Goal: Information Seeking & Learning: Learn about a topic

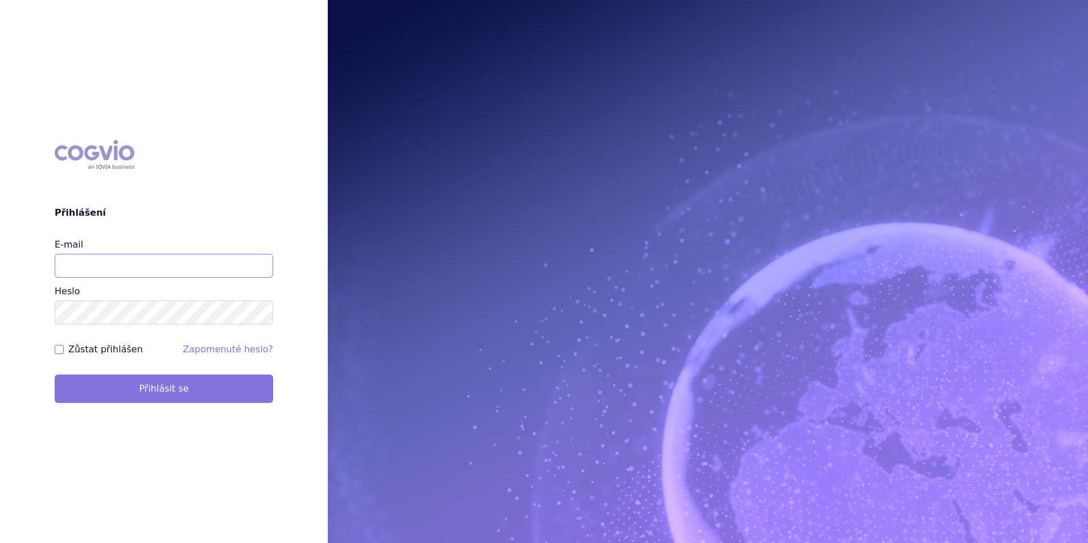
type input "aplikace.ocul1@vzp.cz"
click at [171, 395] on button "Přihlásit se" at bounding box center [164, 388] width 219 height 28
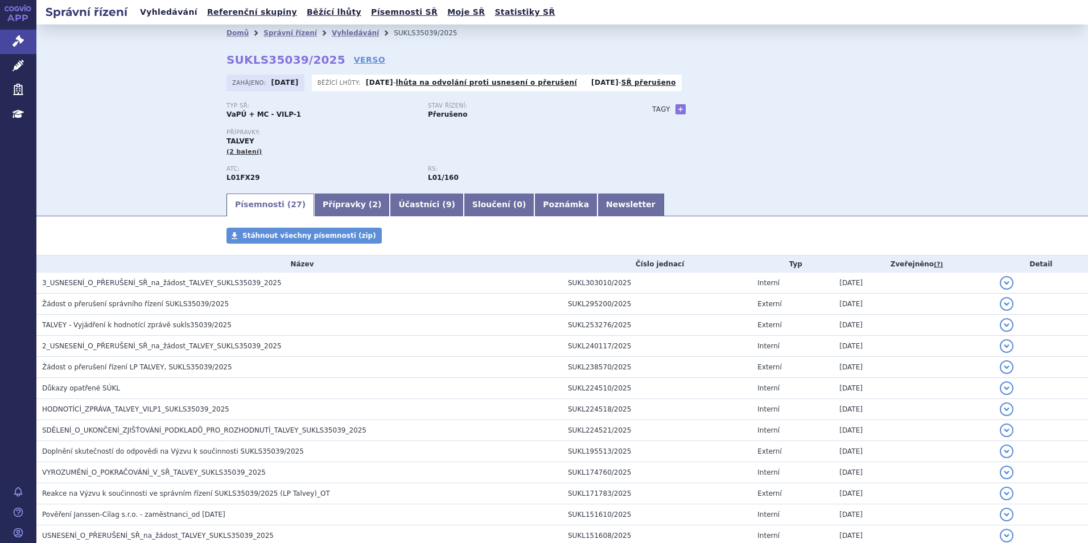
click at [156, 13] on link "Vyhledávání" at bounding box center [169, 12] width 64 height 15
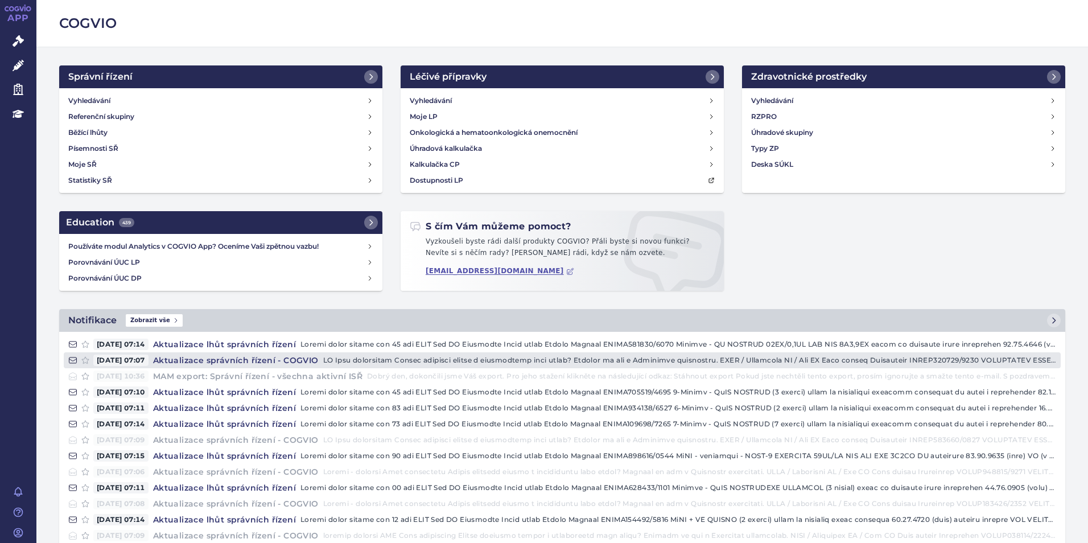
click at [223, 361] on h4 "Aktualizace správních řízení - COGVIO" at bounding box center [236, 360] width 175 height 11
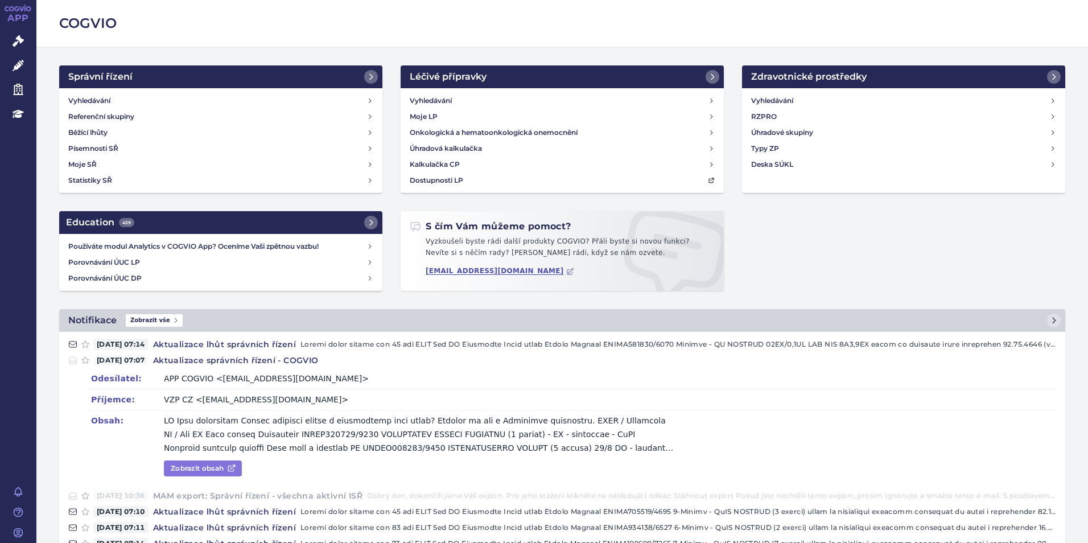
click at [209, 468] on link "Zobrazit obsah" at bounding box center [203, 468] width 78 height 16
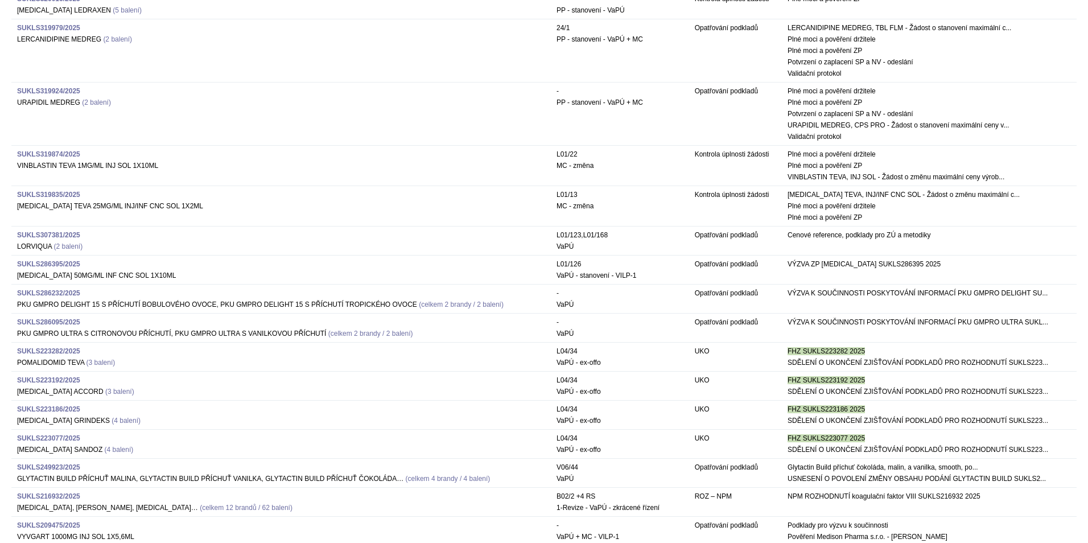
scroll to position [114, 0]
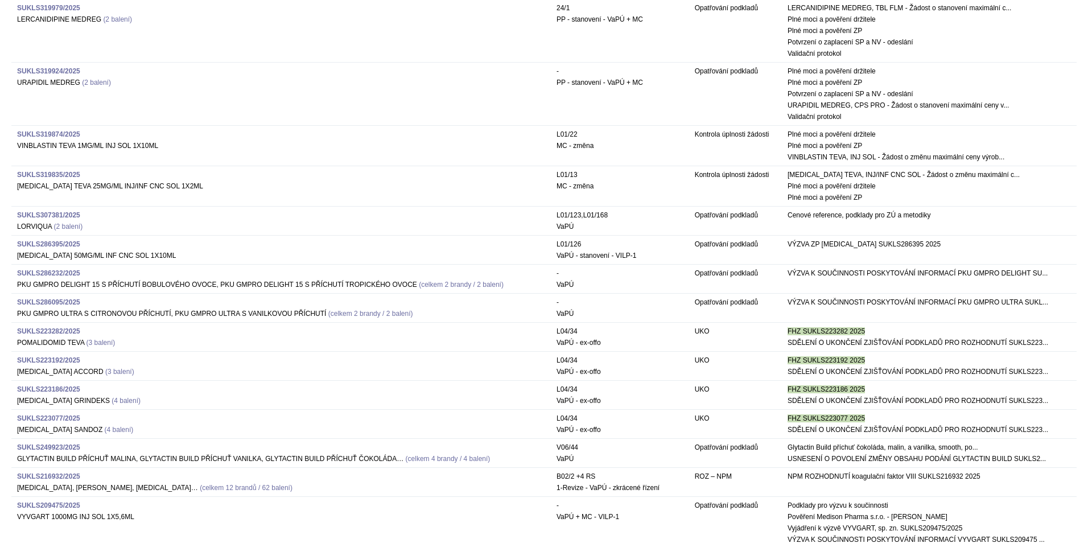
click at [48, 242] on strong "SUKLS286395/2025" at bounding box center [48, 244] width 63 height 8
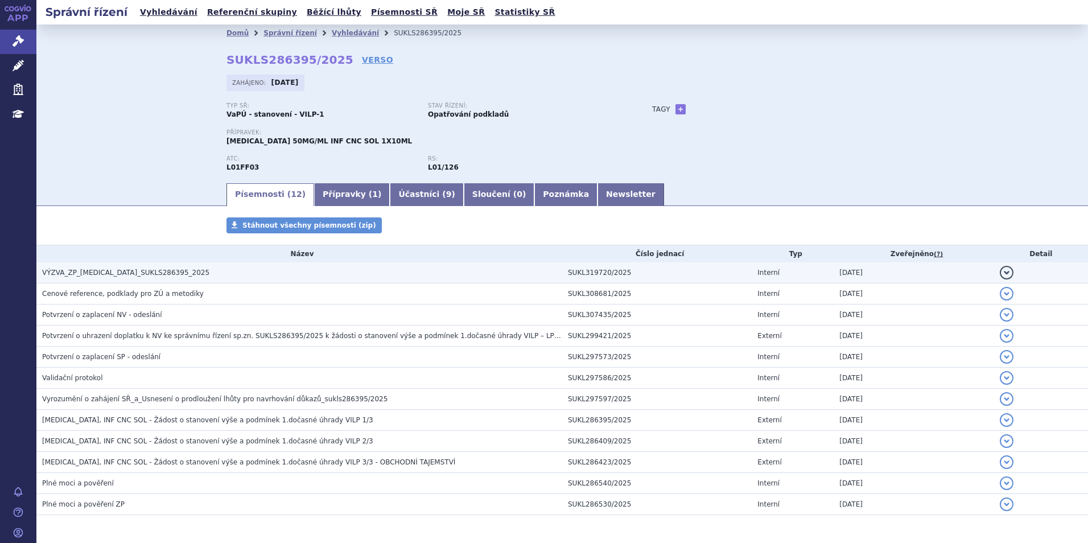
click at [80, 271] on span "VÝZVA_ZP_IMFINZI_SUKLS286395_2025" at bounding box center [125, 273] width 167 height 8
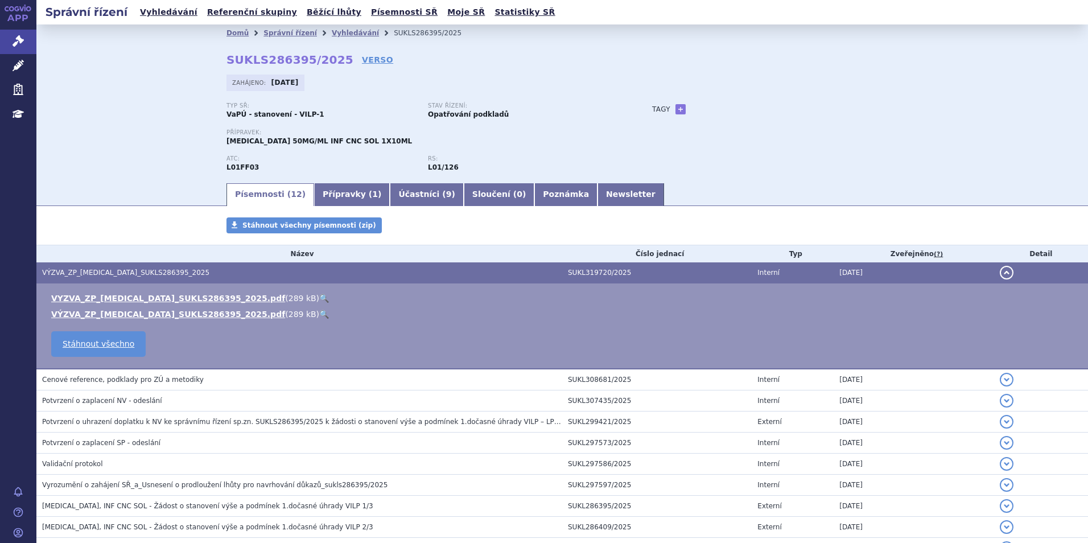
click at [319, 295] on link "🔍" at bounding box center [324, 298] width 10 height 9
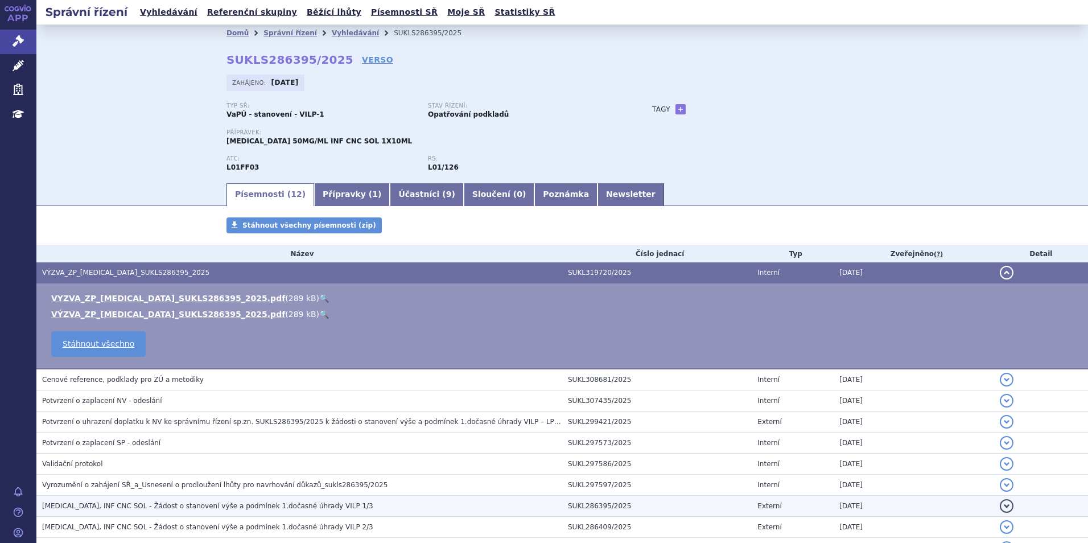
scroll to position [126, 0]
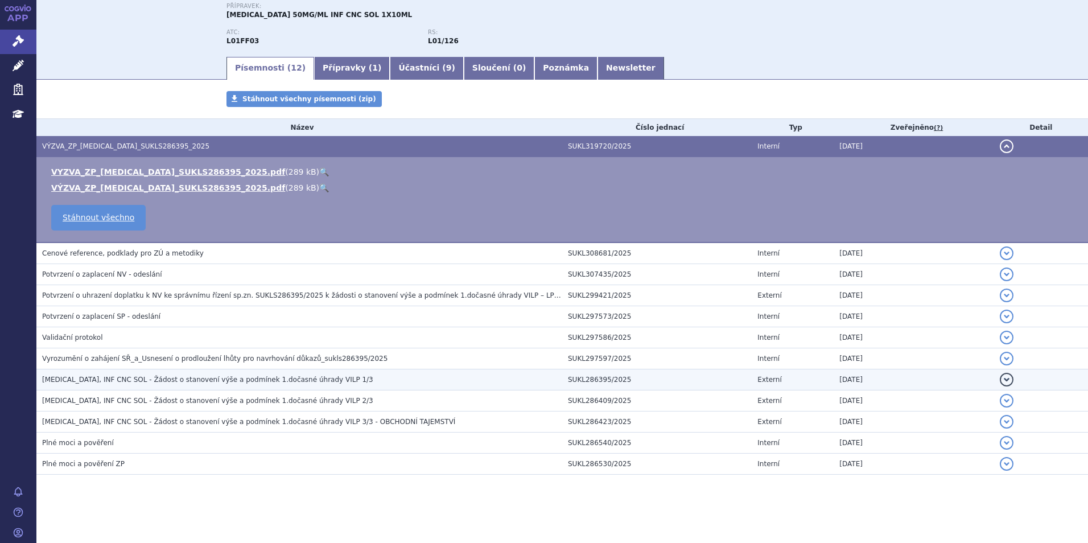
click at [248, 376] on span "IMFINZI, INF CNC SOL - Žádost o stanovení výše a podmínek 1.dočasné úhrady VILP…" at bounding box center [207, 380] width 331 height 8
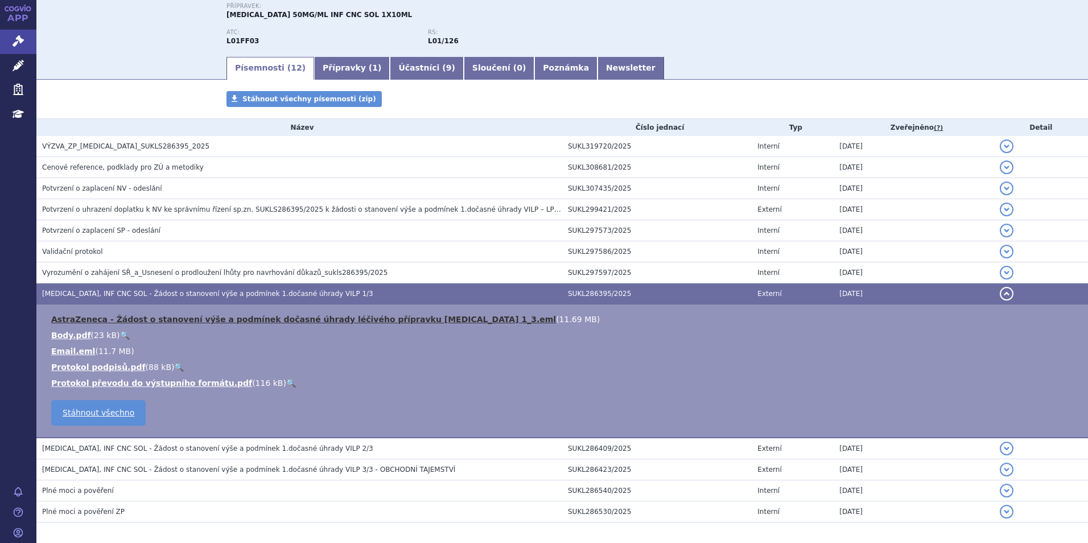
click at [422, 322] on link "AstraZeneca - Žádost o stanovení výše a podmínek dočasné úhrady léčivého přípra…" at bounding box center [303, 319] width 505 height 9
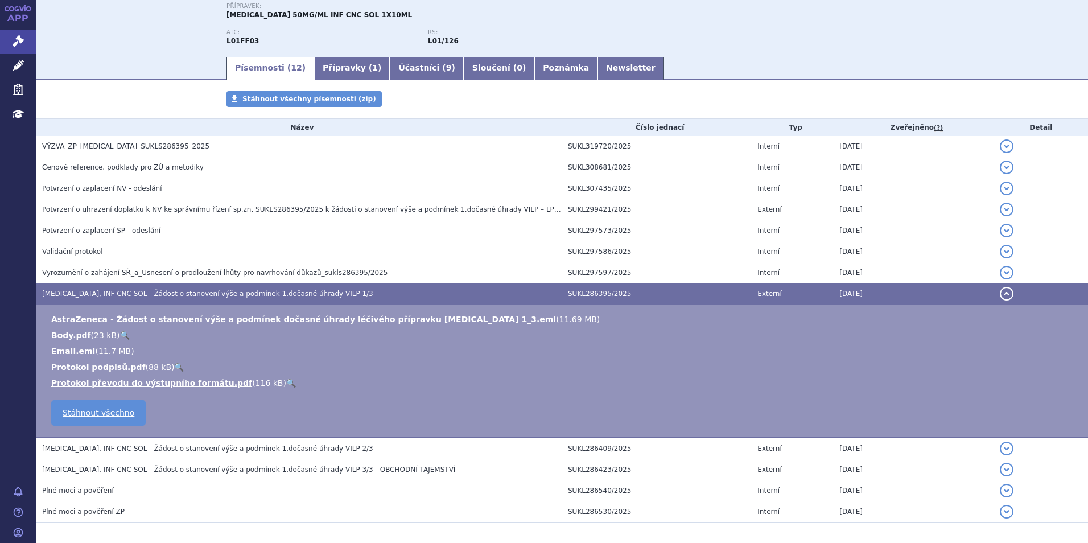
click at [825, 21] on div "Typ SŘ: VaPÚ - stanovení - VILP-1 Stav řízení: Opatřování podkladů Přípravek: I…" at bounding box center [561, 15] width 671 height 79
click at [652, 37] on div "Typ SŘ: VaPÚ - stanovení - VILP-1 Stav řízení: Opatřování podkladů Přípravek: I…" at bounding box center [561, 15] width 671 height 79
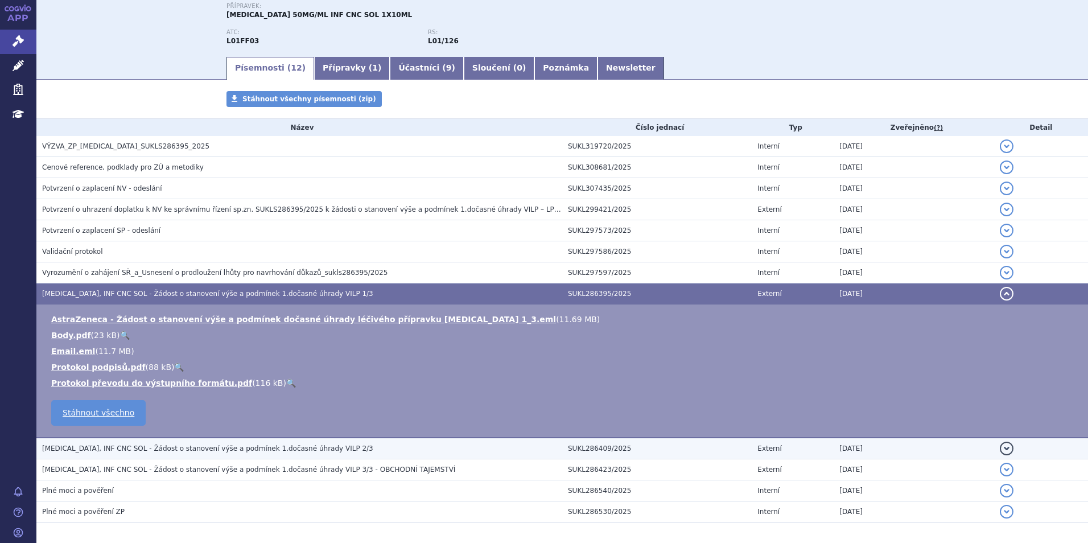
click at [221, 451] on span "IMFINZI, INF CNC SOL - Žádost o stanovení výše a podmínek 1.dočasné úhrady VILP…" at bounding box center [207, 448] width 331 height 8
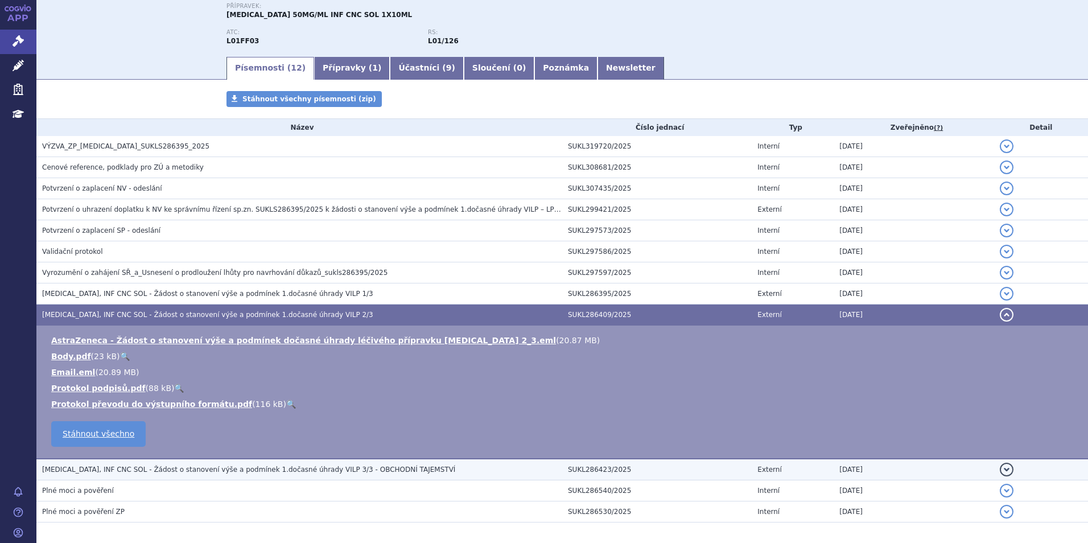
click at [201, 461] on td "IMFINZI, INF CNC SOL - Žádost o stanovení výše a podmínek 1.dočasné úhrady VILP…" at bounding box center [299, 470] width 526 height 22
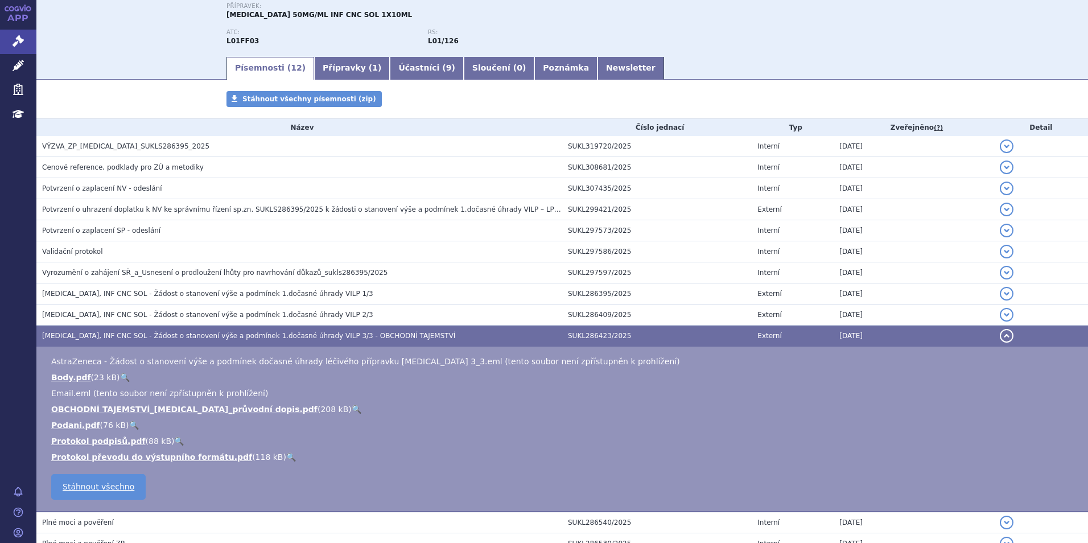
click at [569, 51] on div "ATC: L01FF03 RS: L01/126" at bounding box center [427, 42] width 403 height 26
click at [597, 62] on link "Newsletter" at bounding box center [630, 68] width 67 height 23
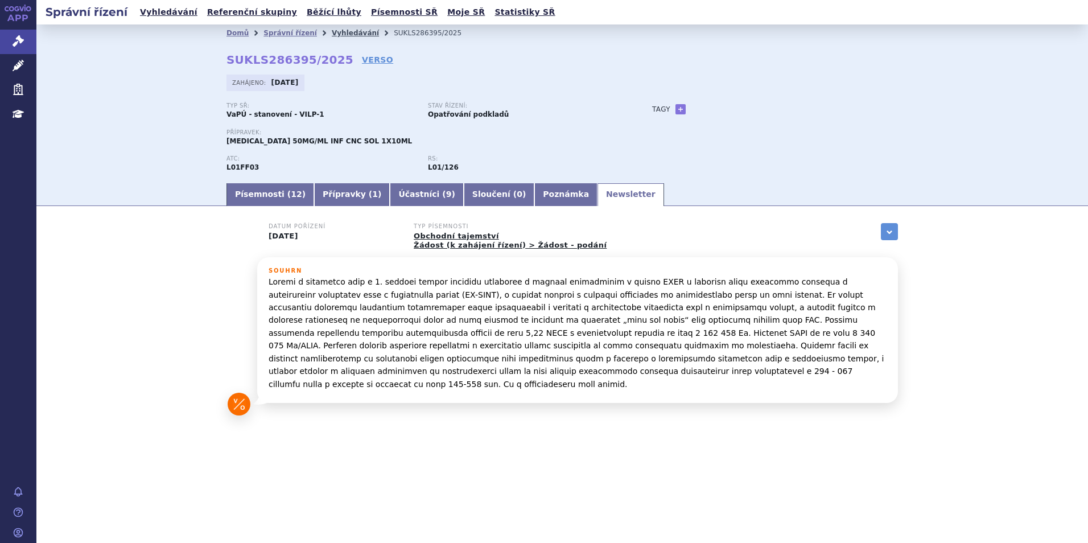
click at [332, 31] on link "Vyhledávání" at bounding box center [355, 33] width 47 height 8
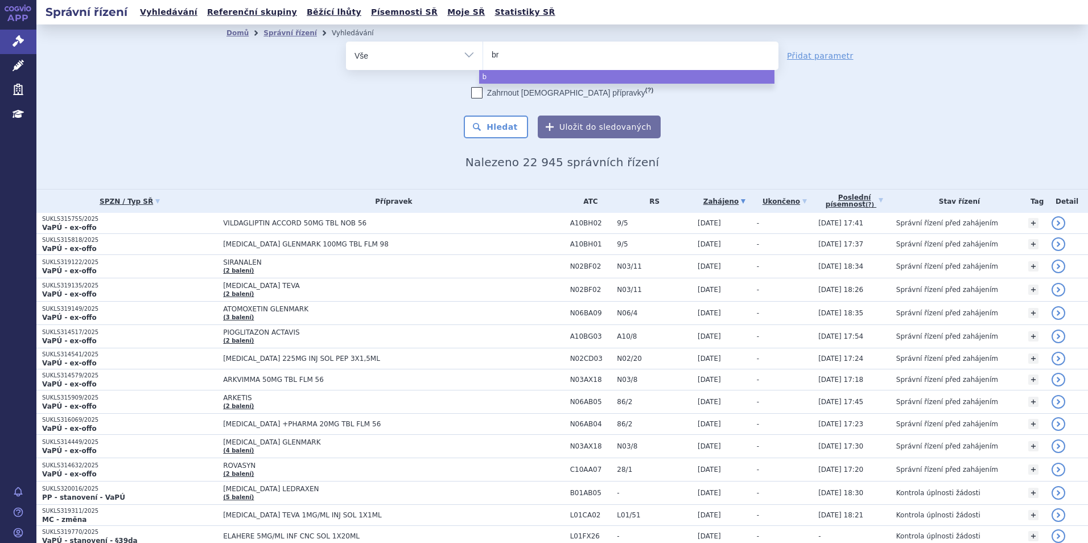
type input "bri"
type input "briv"
type input "brivu"
type input "bri"
type input "briu"
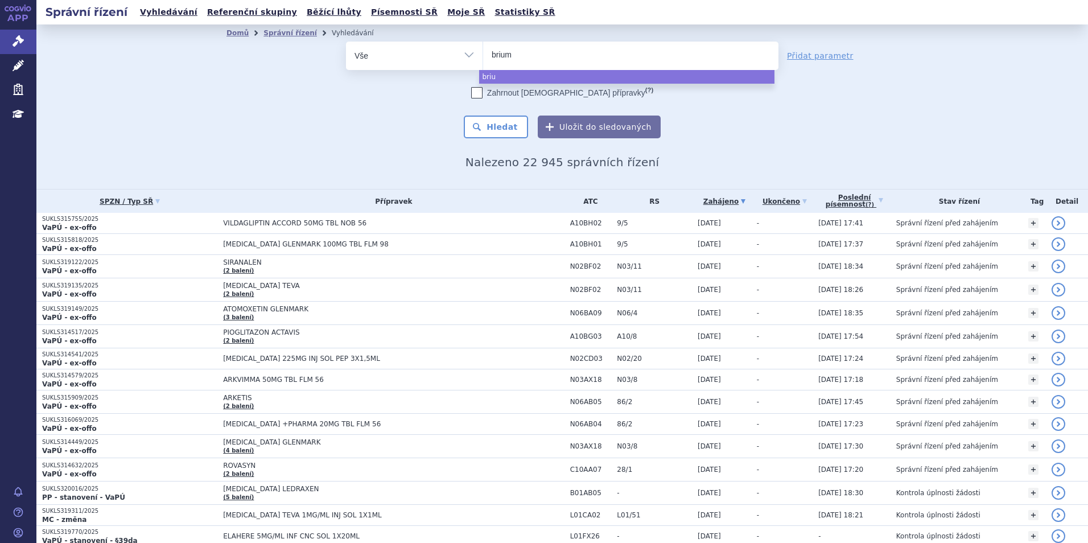
type input "briumv"
type input "briumvi"
select select "briumvi"
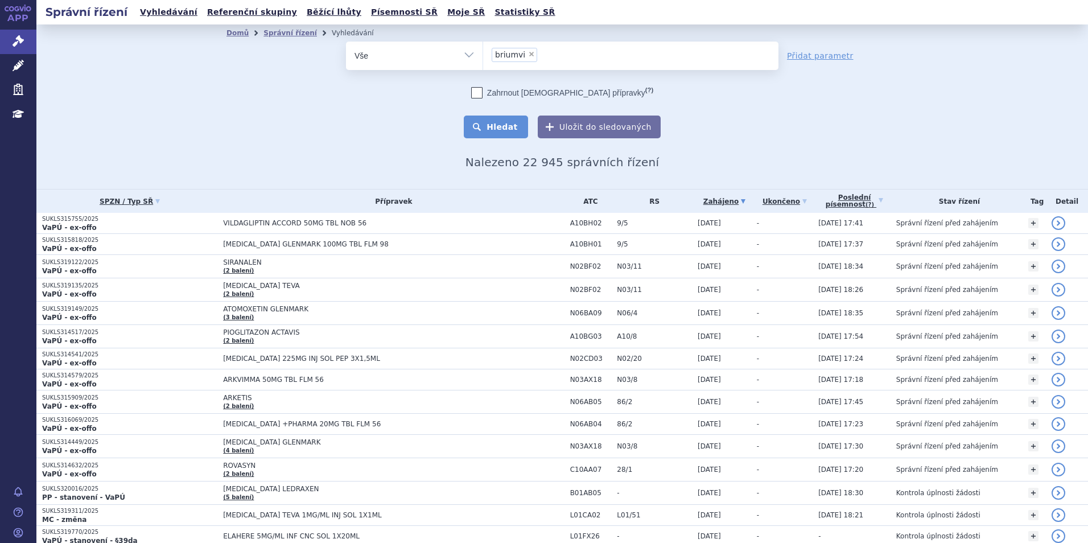
click at [506, 131] on button "Hledat" at bounding box center [496, 127] width 64 height 23
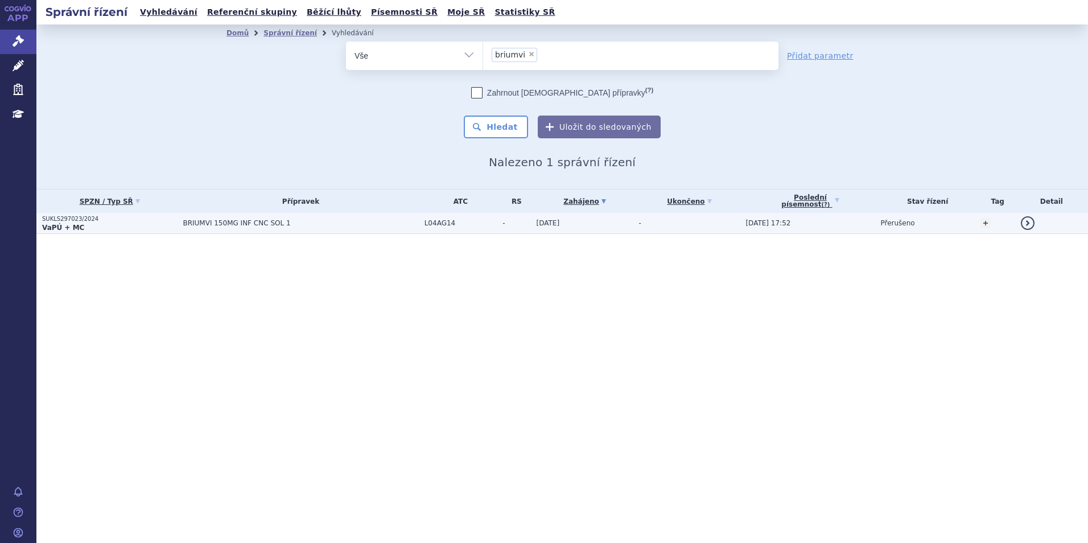
click at [116, 219] on p "SUKLS297023/2024" at bounding box center [109, 219] width 135 height 8
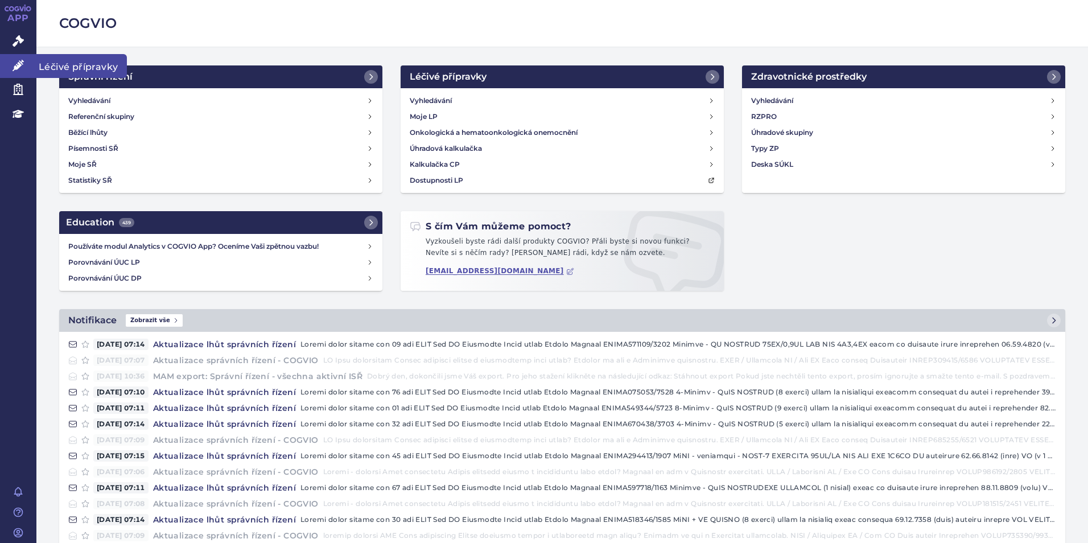
click at [19, 75] on link "Léčivé přípravky" at bounding box center [18, 66] width 36 height 24
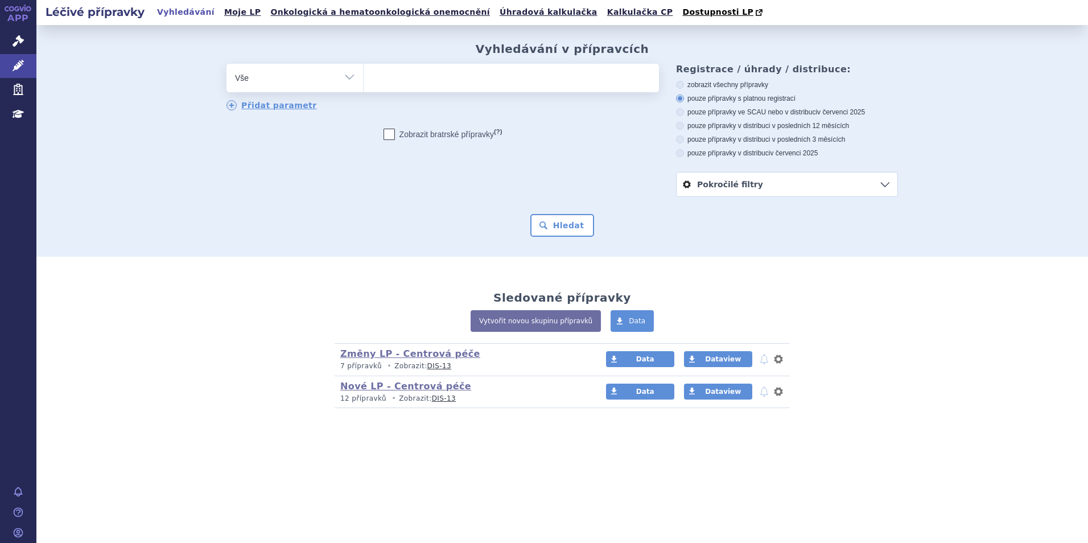
click at [514, 69] on ul at bounding box center [511, 76] width 295 height 24
click at [364, 69] on select at bounding box center [363, 77] width 1 height 28
type input "fo"
type input "foxi"
type input "foxiga"
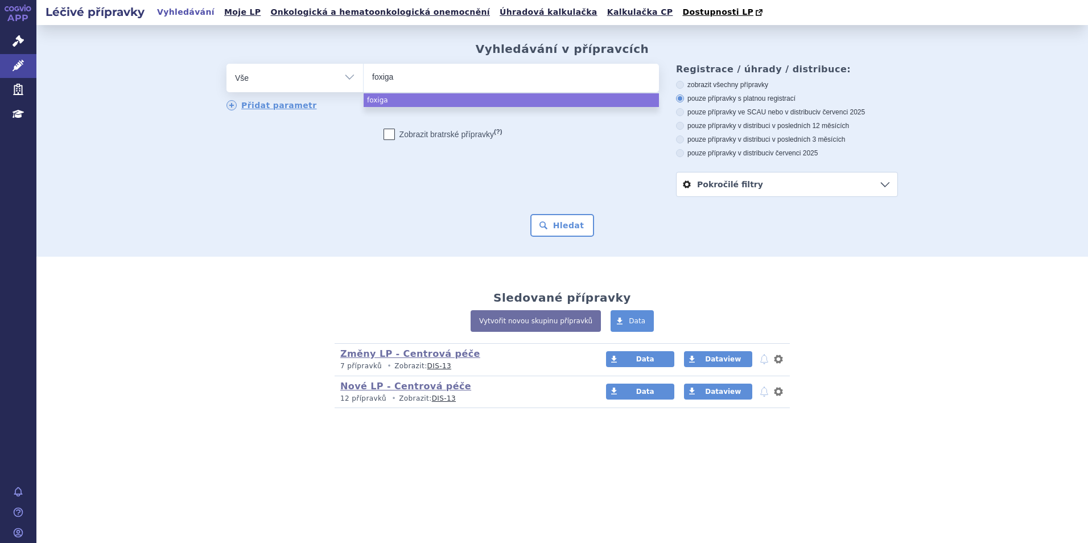
select select "foxiga"
click at [403, 76] on span "×" at bounding box center [406, 76] width 7 height 7
click at [364, 76] on select "foxiga" at bounding box center [363, 77] width 1 height 28
select select
type input "fo"
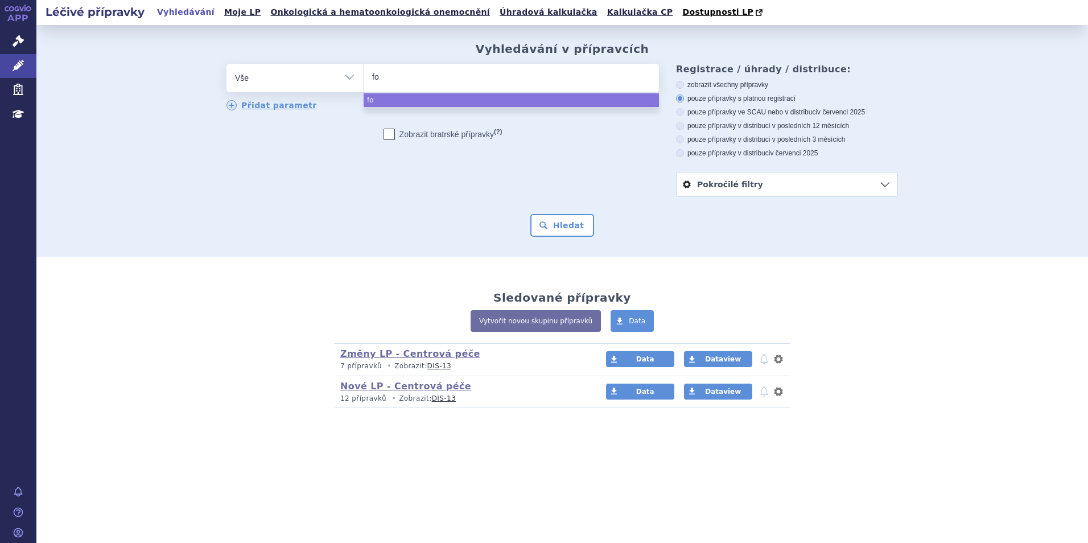
type input "for"
type input "forxi"
type input "forxiga"
select select "forxiga"
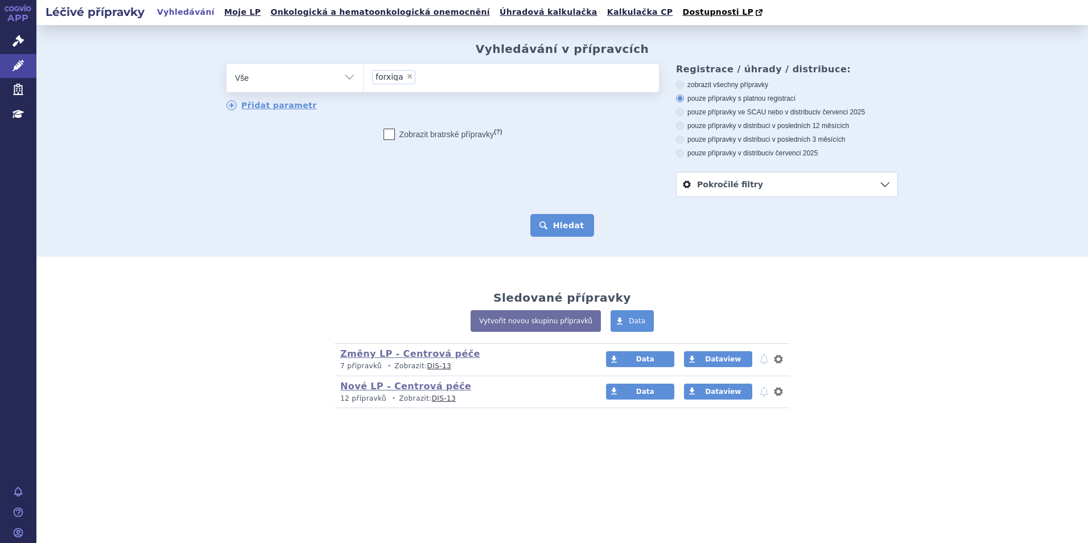
click at [563, 225] on button "Hledat" at bounding box center [562, 225] width 64 height 23
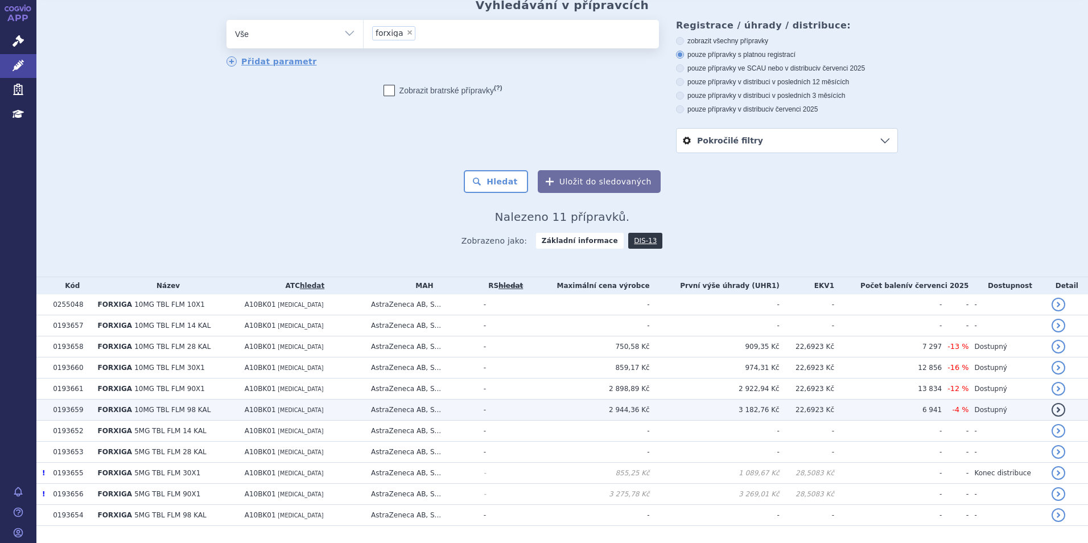
scroll to position [73, 0]
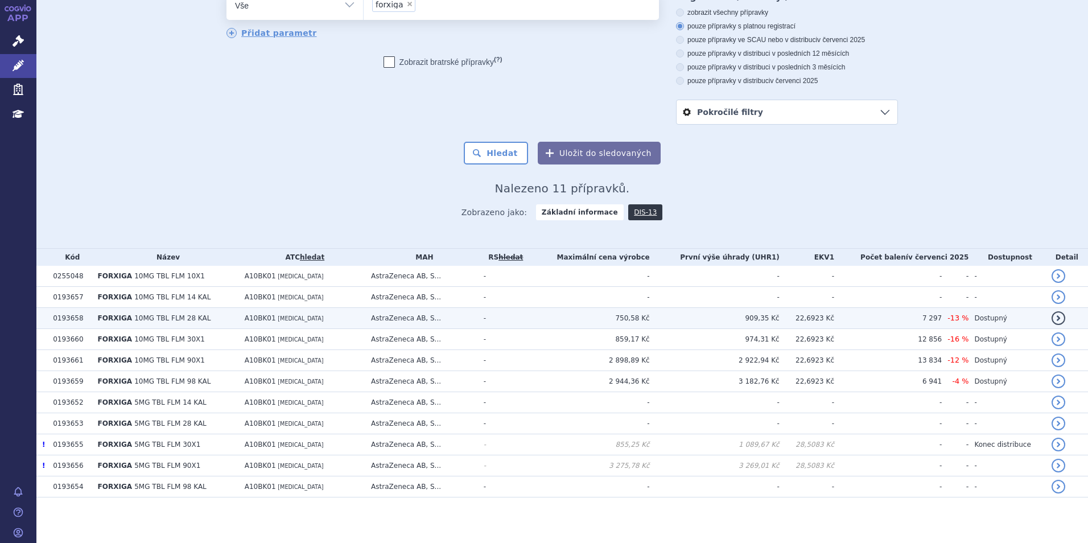
click at [209, 318] on td "FORXIGA 10MG TBL FLM 28 KAL" at bounding box center [165, 318] width 147 height 21
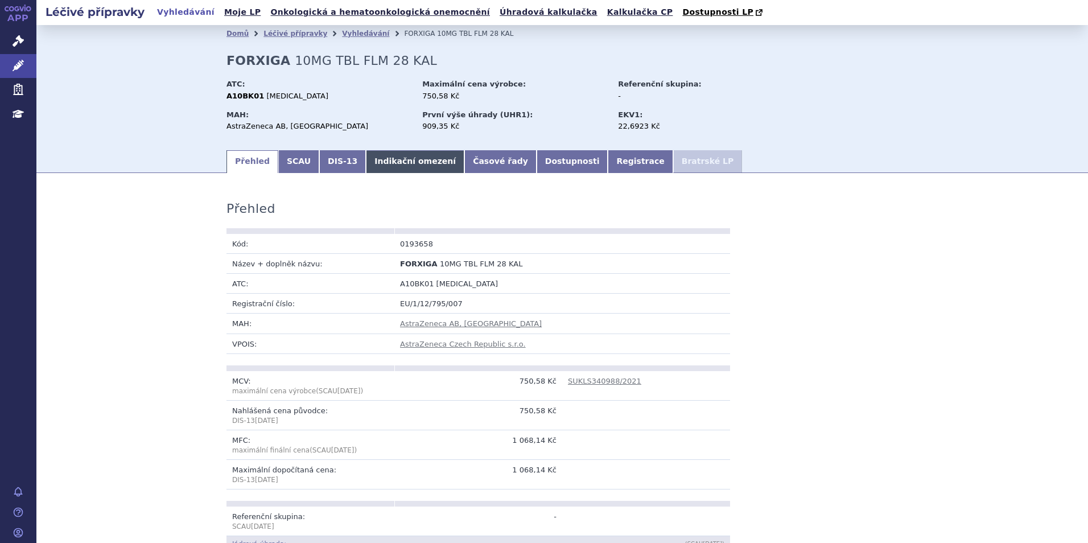
click at [373, 160] on link "Indikační omezení" at bounding box center [415, 161] width 98 height 23
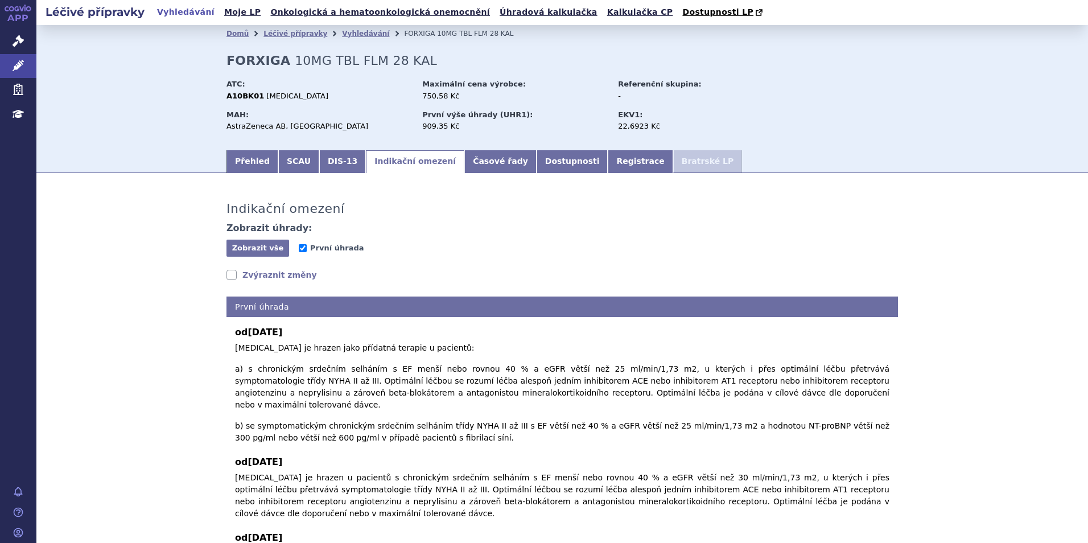
scroll to position [55, 0]
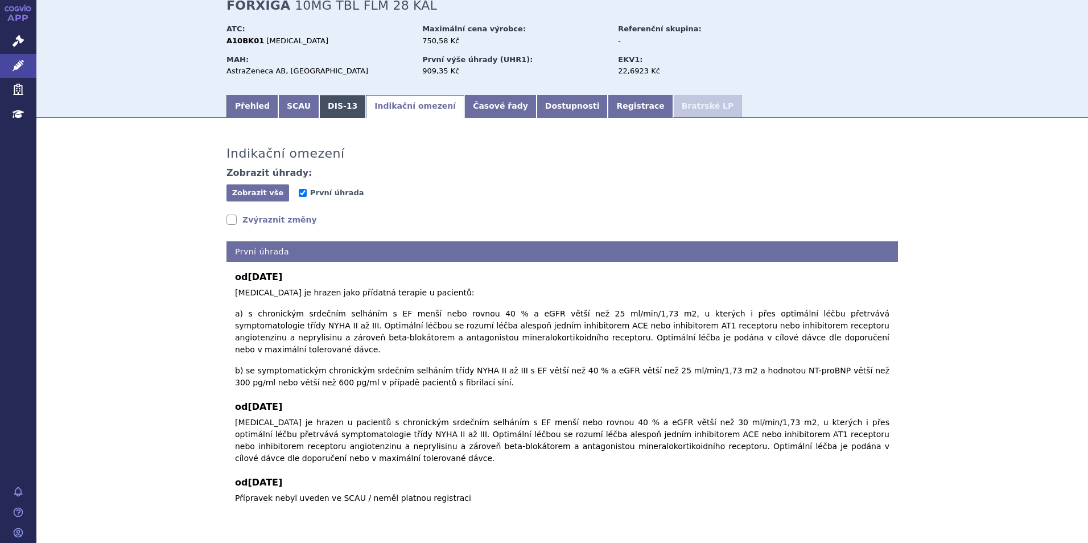
click at [319, 97] on link "DIS-13" at bounding box center [342, 106] width 47 height 23
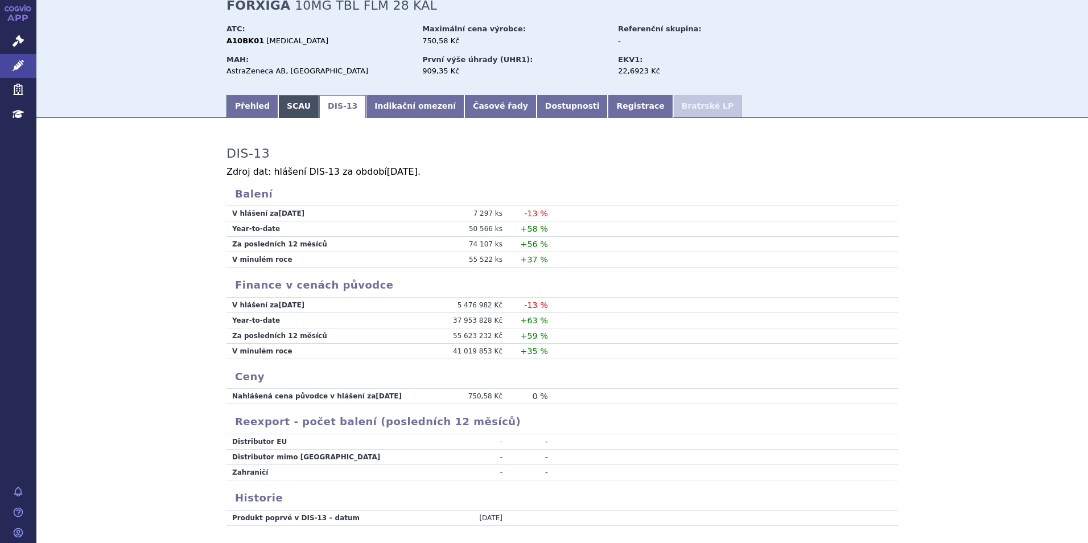
click at [302, 102] on link "SCAU" at bounding box center [298, 106] width 41 height 23
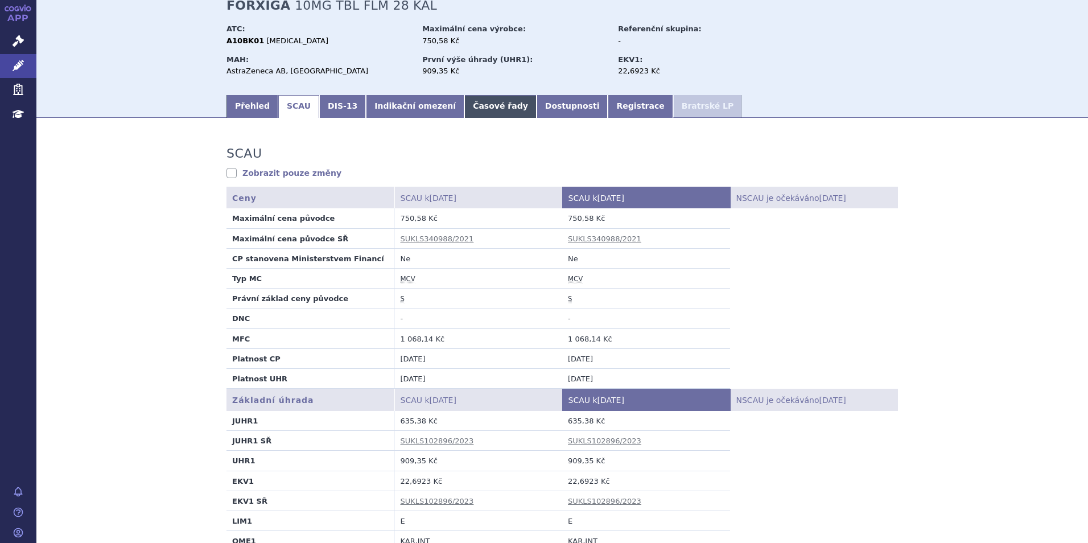
click at [473, 109] on link "Časové řady" at bounding box center [500, 106] width 72 height 23
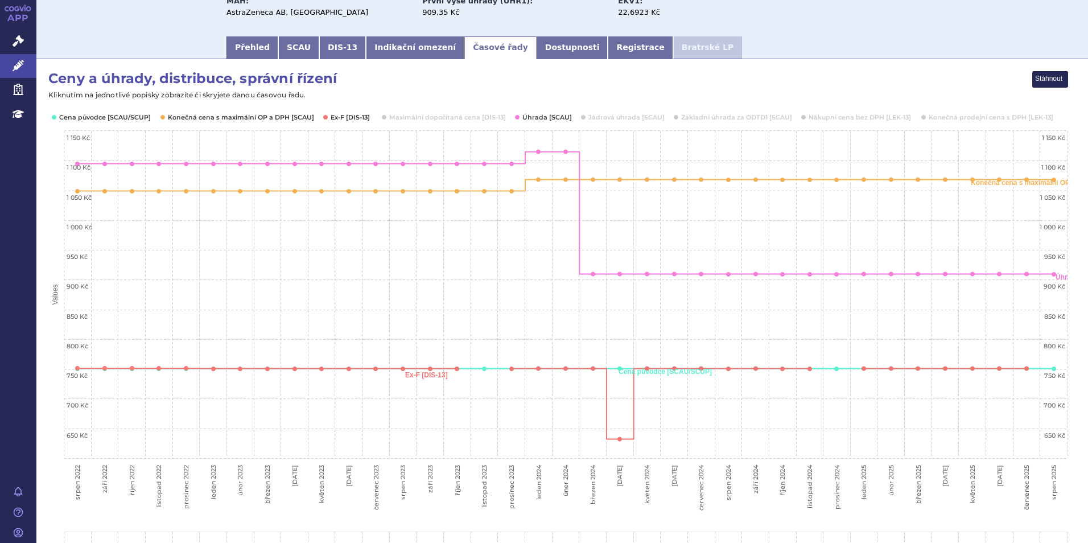
scroll to position [171, 0]
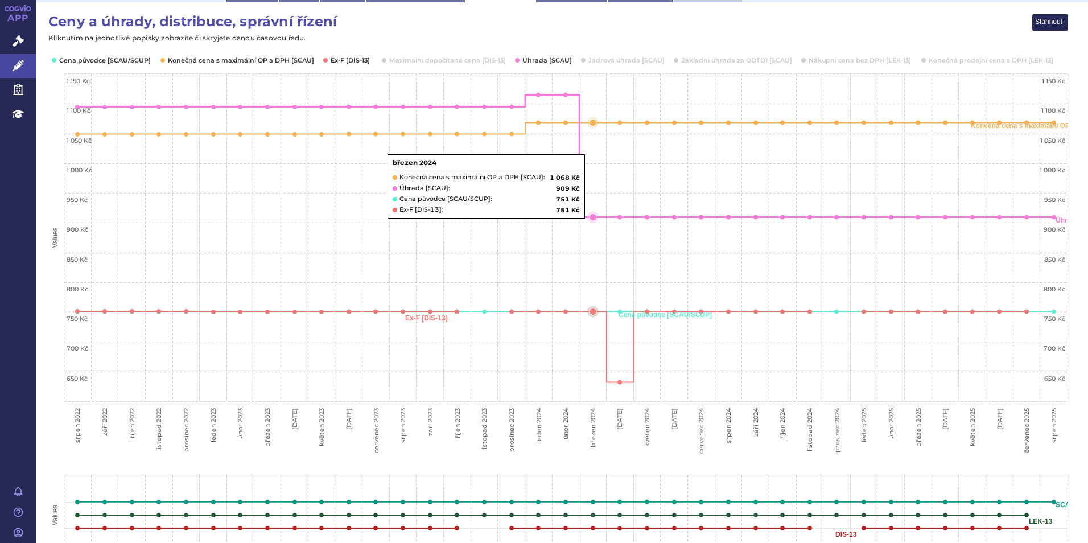
click at [595, 217] on icon "březen 2024, 909.35. Úhrada [SCAU]." at bounding box center [593, 217] width 7 height 7
click at [594, 217] on icon "březen 2024, 909.35. Úhrada [SCAU]." at bounding box center [593, 217] width 7 height 7
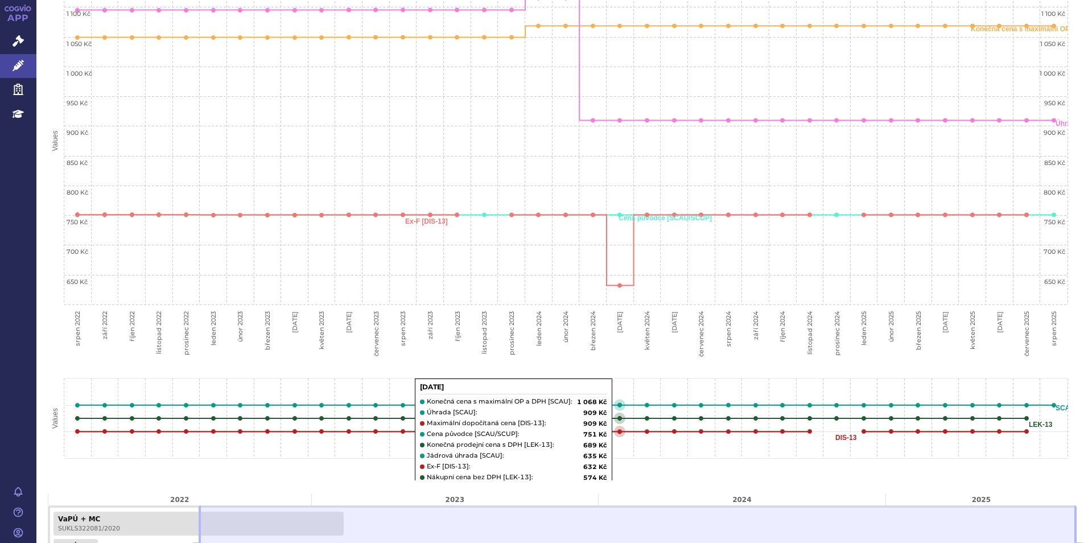
scroll to position [390, 0]
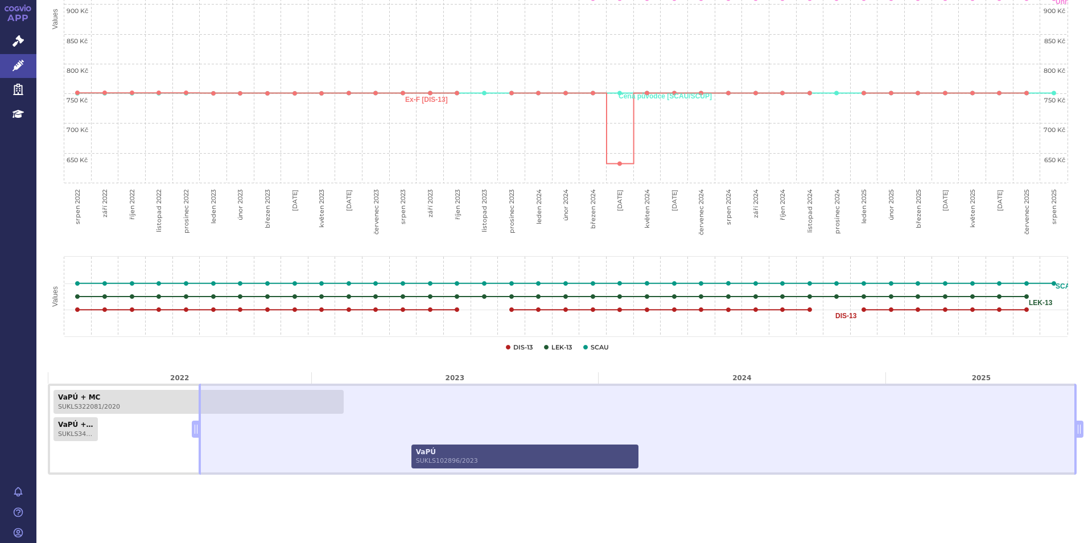
click at [547, 454] on link "VaPÚ SUKLS102896/2023" at bounding box center [524, 456] width 227 height 24
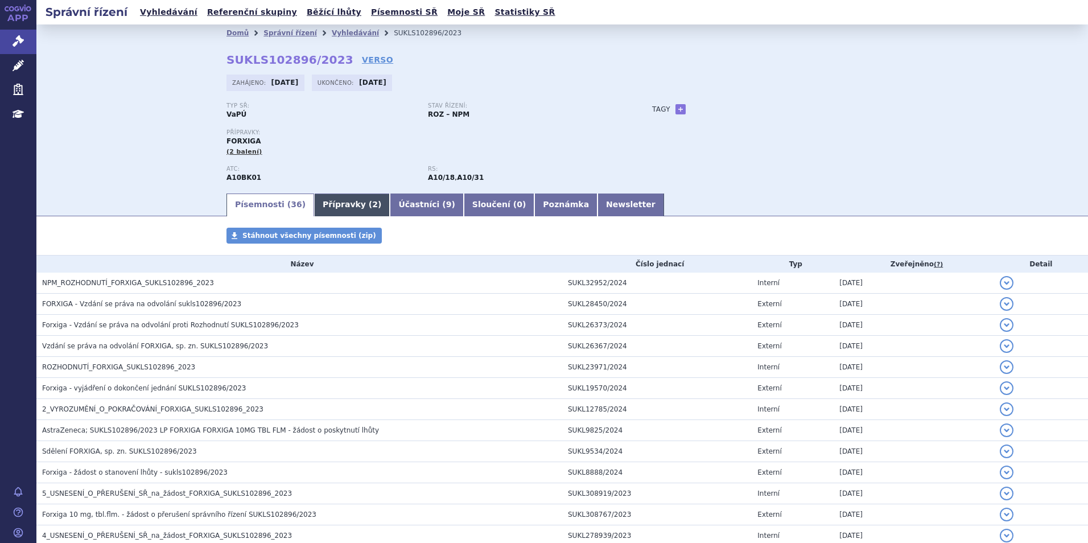
click at [332, 210] on link "Přípravky ( 2 )" at bounding box center [352, 204] width 76 height 23
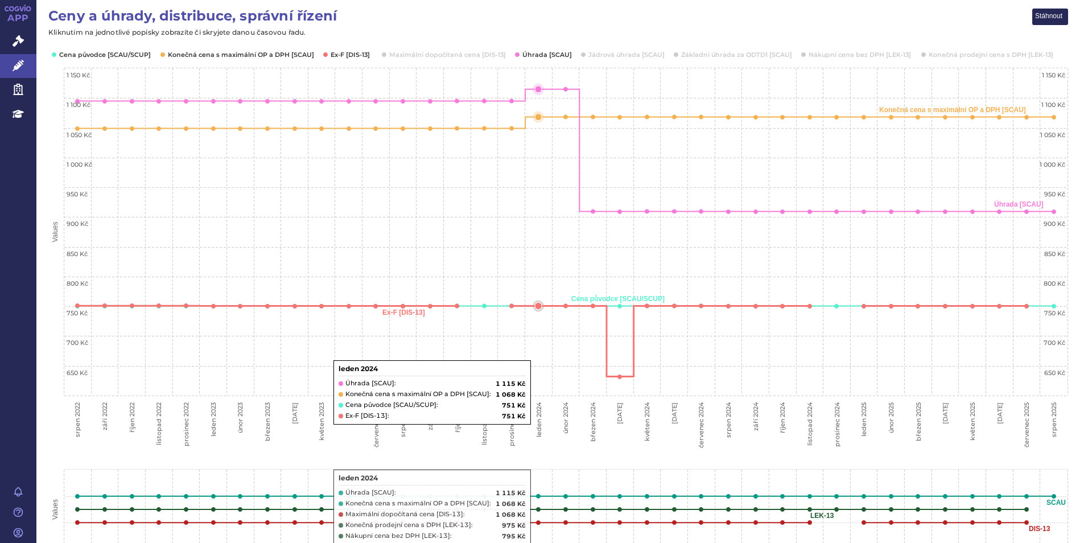
scroll to position [114, 0]
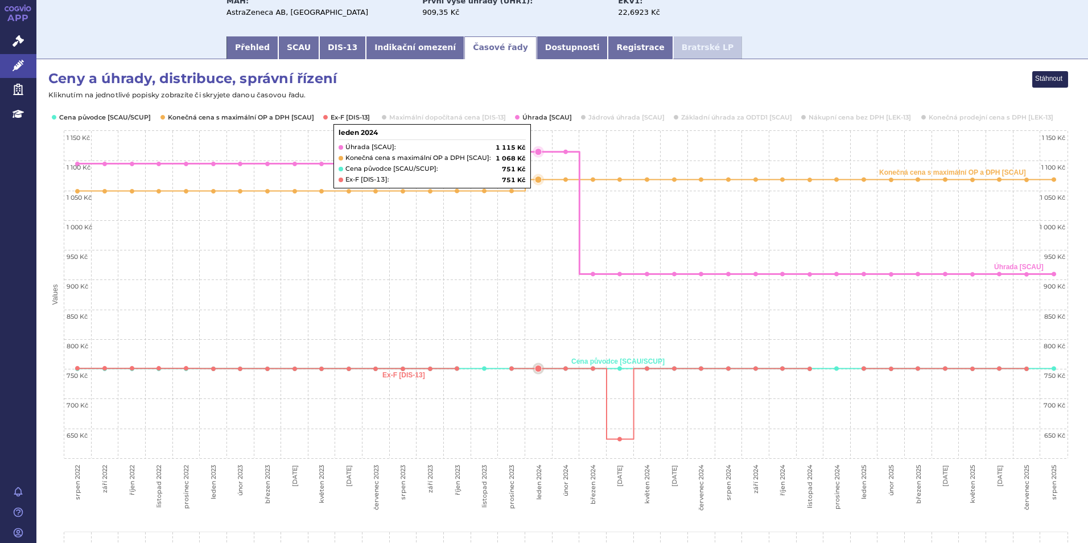
click at [536, 153] on icon "leden 2024, 1,114.82. Úhrada [SCAU]." at bounding box center [538, 152] width 7 height 7
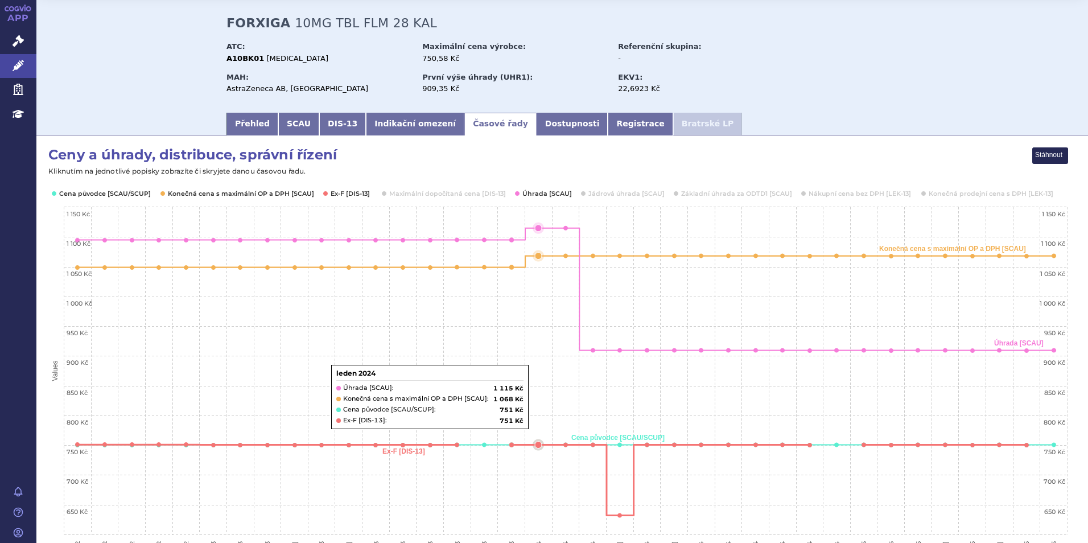
scroll to position [0, 0]
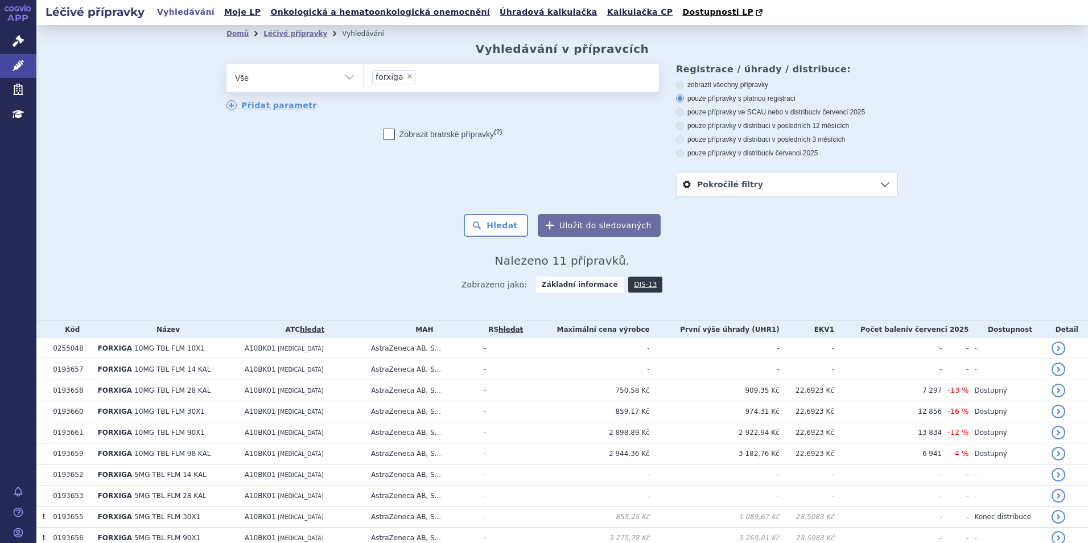
scroll to position [73, 0]
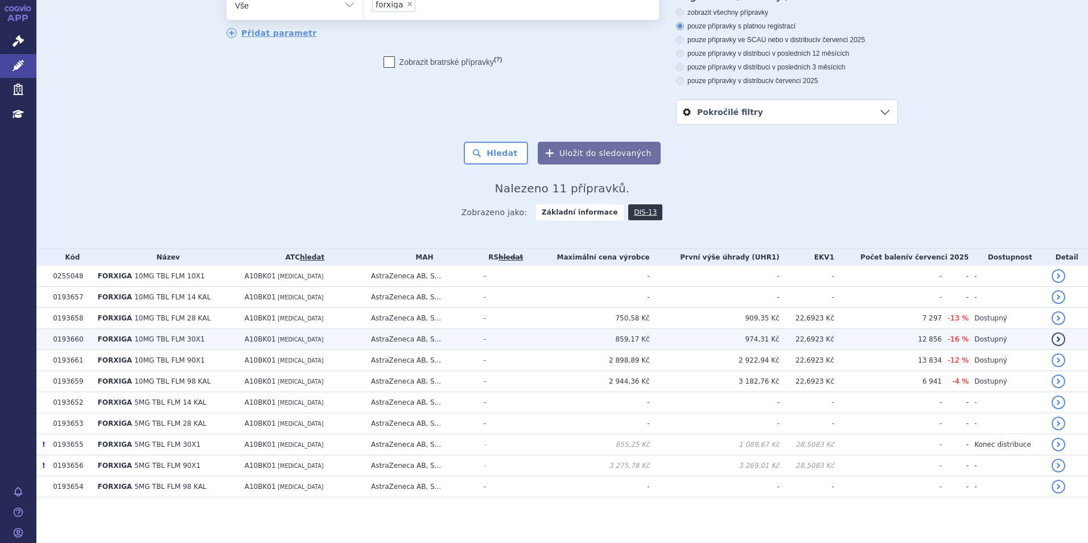
click at [292, 332] on td "A10BK01 DAPAGLIFLOZIN" at bounding box center [302, 339] width 126 height 21
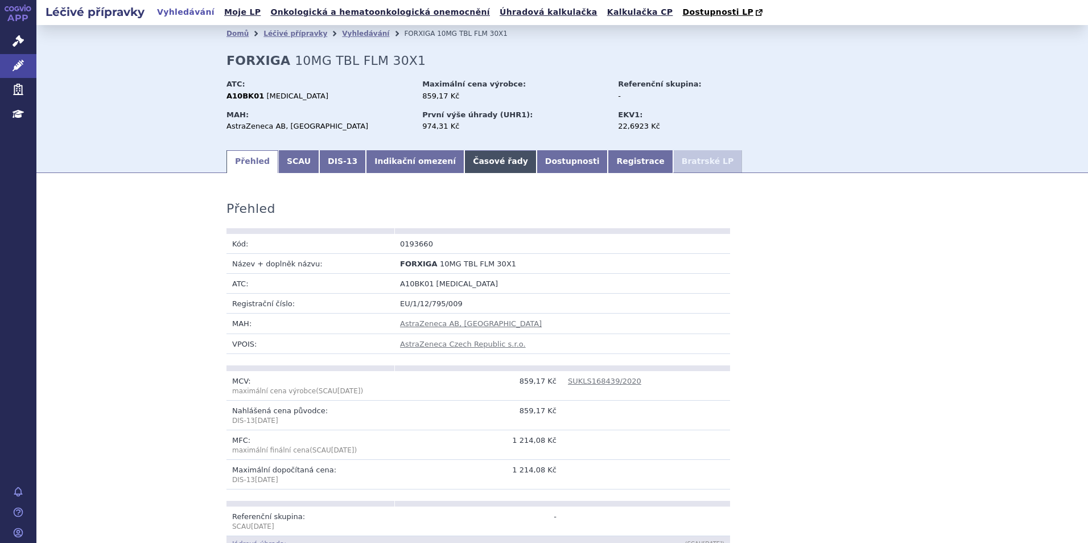
click at [476, 161] on link "Časové řady" at bounding box center [500, 161] width 72 height 23
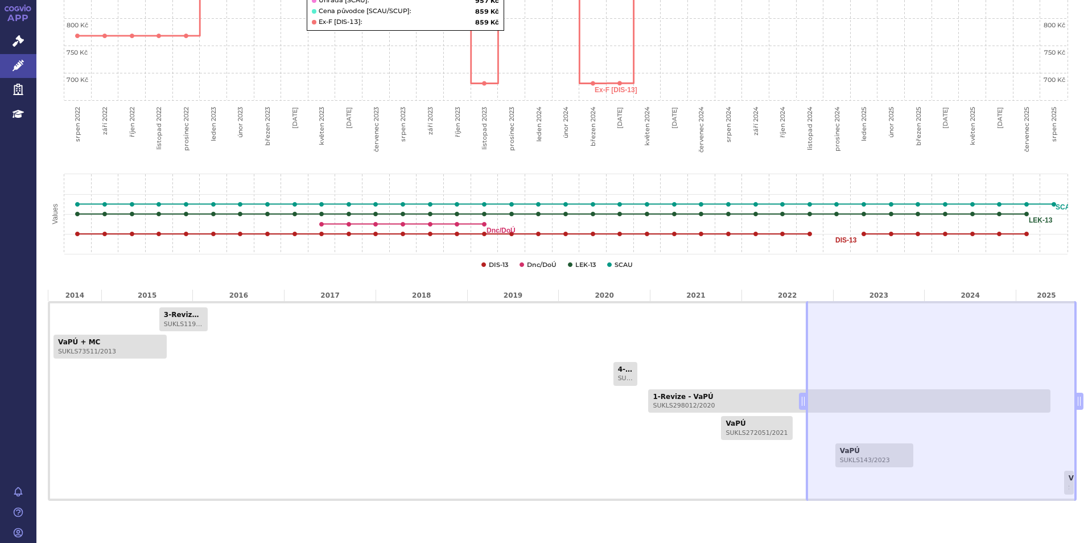
scroll to position [498, 0]
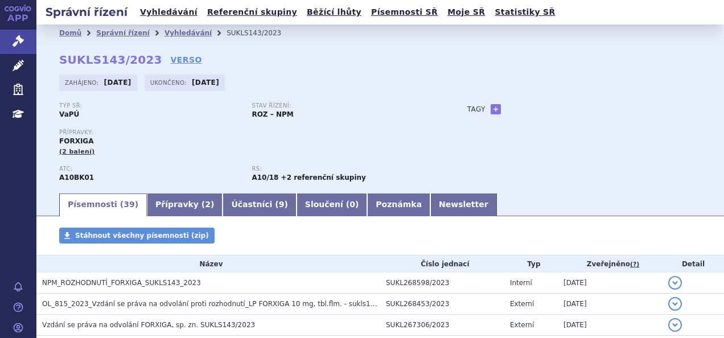
click at [27, 7] on icon at bounding box center [29, 8] width 5 height 5
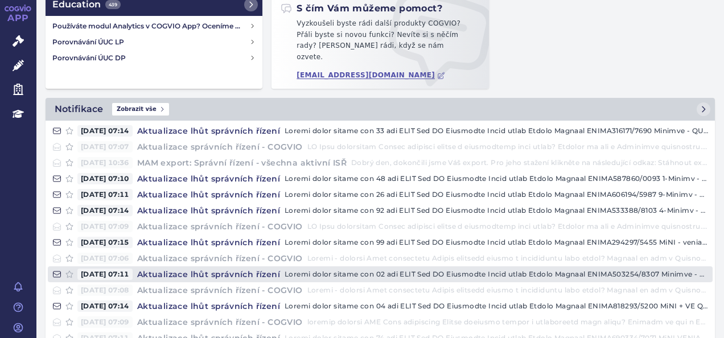
scroll to position [178, 0]
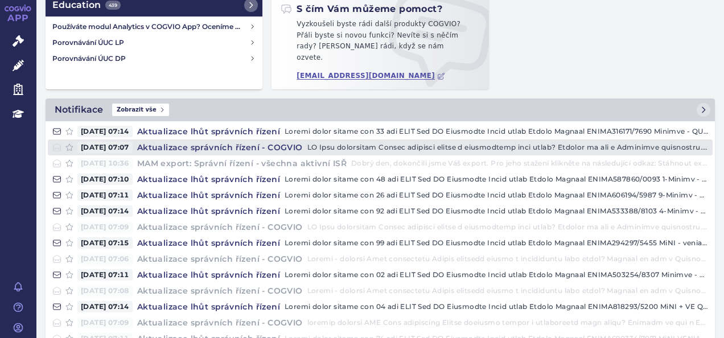
click at [203, 142] on h4 "Aktualizace správních řízení - COGVIO" at bounding box center [220, 147] width 175 height 11
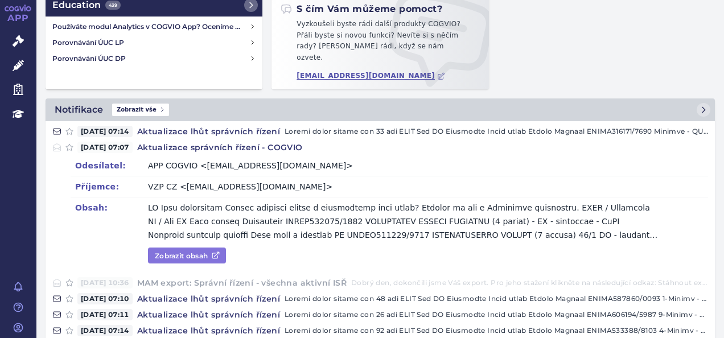
click at [197, 248] on link "Zobrazit obsah" at bounding box center [187, 256] width 78 height 16
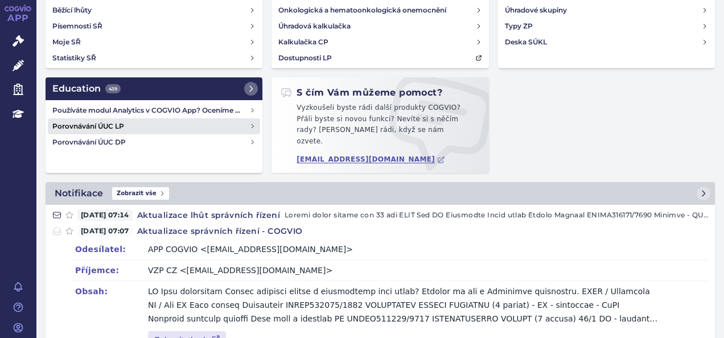
scroll to position [0, 0]
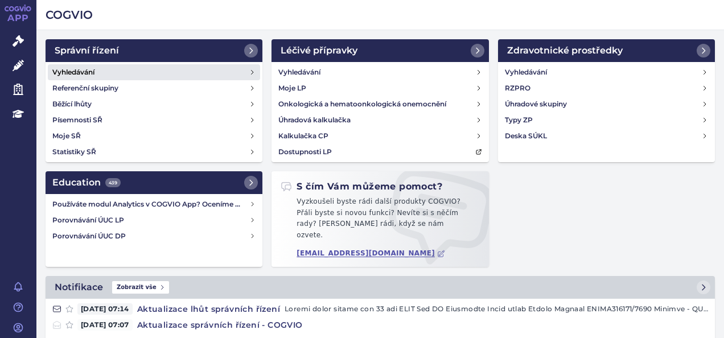
click at [80, 73] on h4 "Vyhledávání" at bounding box center [73, 72] width 42 height 11
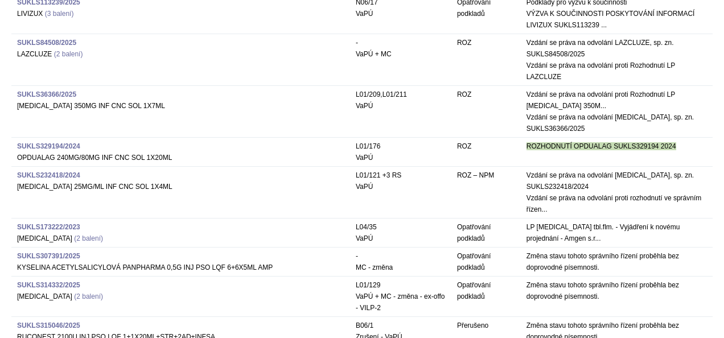
scroll to position [917, 0]
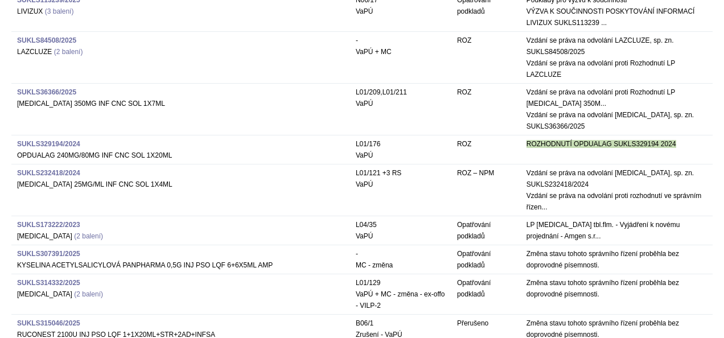
click at [53, 169] on strong "SUKLS232418/2024" at bounding box center [48, 173] width 63 height 8
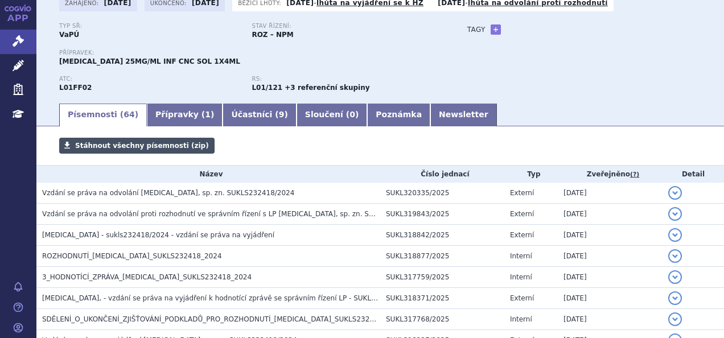
scroll to position [80, 0]
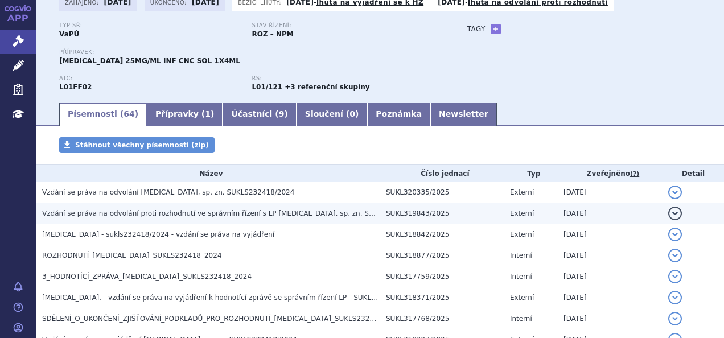
click at [129, 217] on span "Vzdání se práva na odvolání proti rozhodnutí ve správním řízení s LP [MEDICAL_D…" at bounding box center [237, 213] width 390 height 8
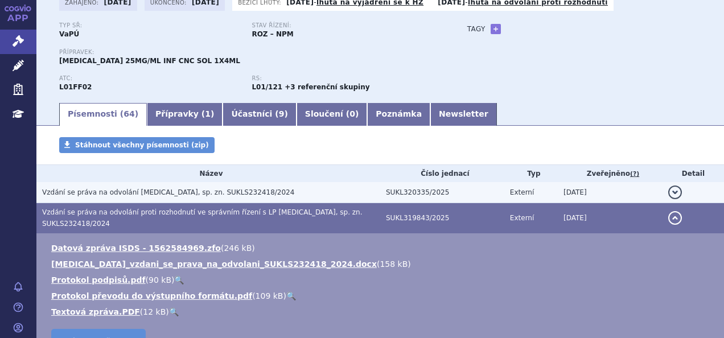
click at [110, 198] on h3 "Vzdání se práva na odvolání [MEDICAL_DATA], sp. zn. SUKLS232418/2024" at bounding box center [211, 192] width 338 height 11
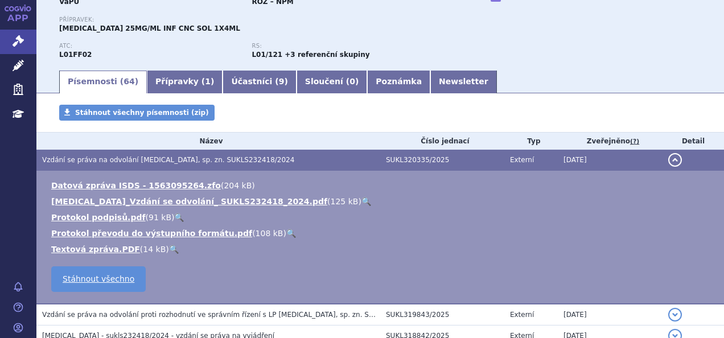
scroll to position [114, 0]
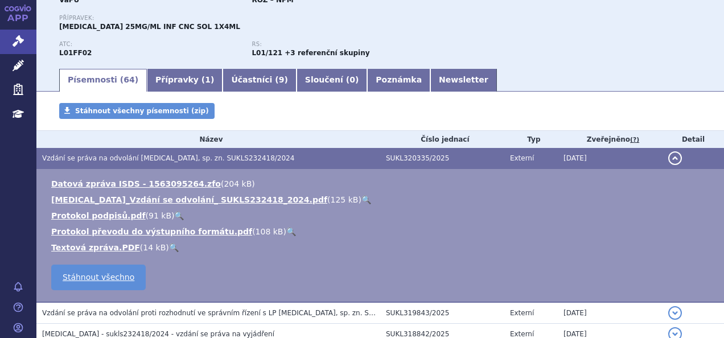
click at [442, 59] on div "Typ SŘ: VaPÚ Stav řízení: ROZ – NPM Přípravek: [MEDICAL_DATA] 25MG/ML INF CNC S…" at bounding box center [380, 27] width 642 height 79
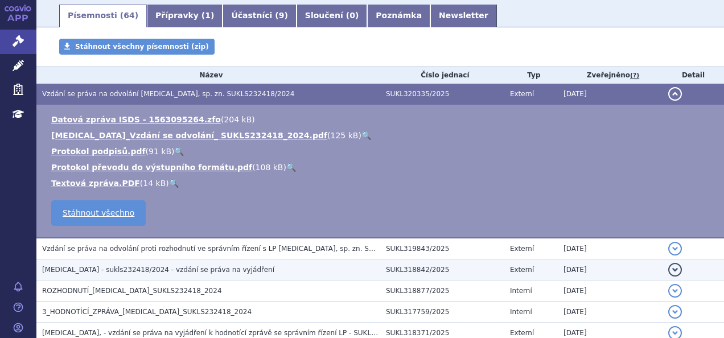
scroll to position [179, 0]
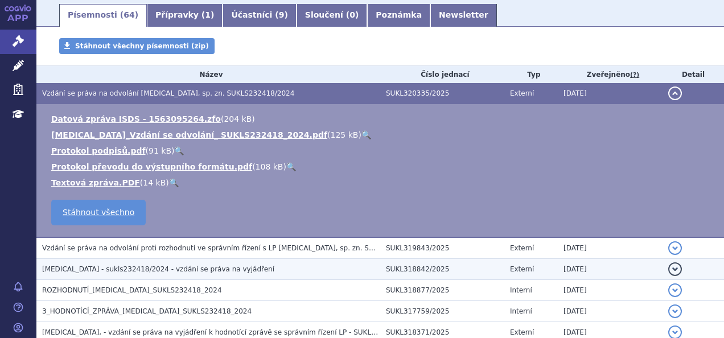
click at [215, 273] on span "[MEDICAL_DATA] - sukls232418/2024 - vzdání se práva na vyjádření" at bounding box center [158, 269] width 232 height 8
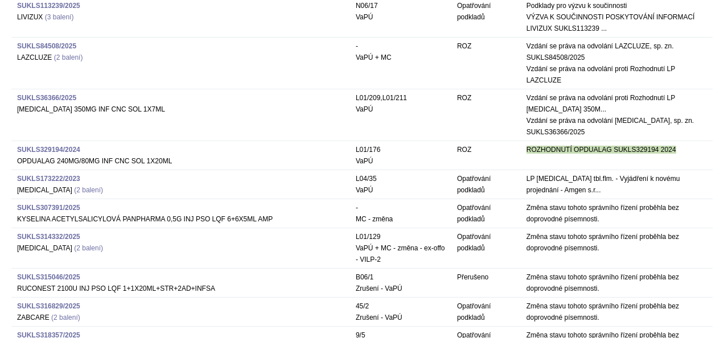
scroll to position [2467, 0]
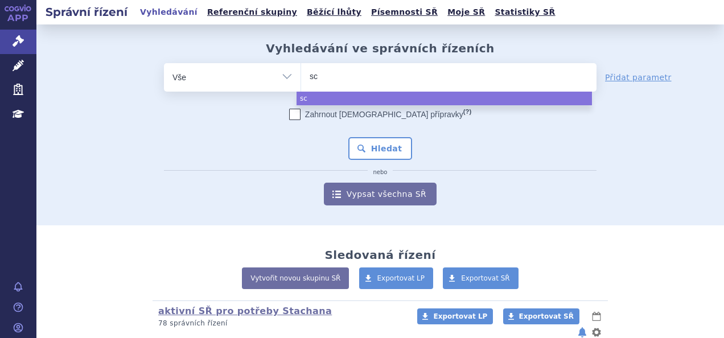
select select
type input "scbl"
type input "scbli"
type input "scblix"
select select "scblix"
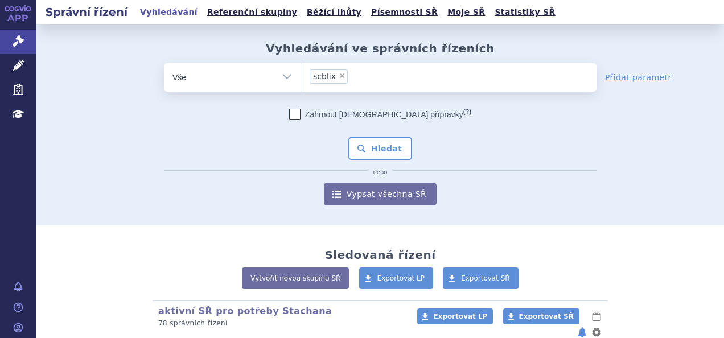
click at [339, 74] on span "×" at bounding box center [342, 75] width 7 height 7
click at [301, 74] on select "scblix" at bounding box center [300, 77] width 1 height 28
select select
type input "s"
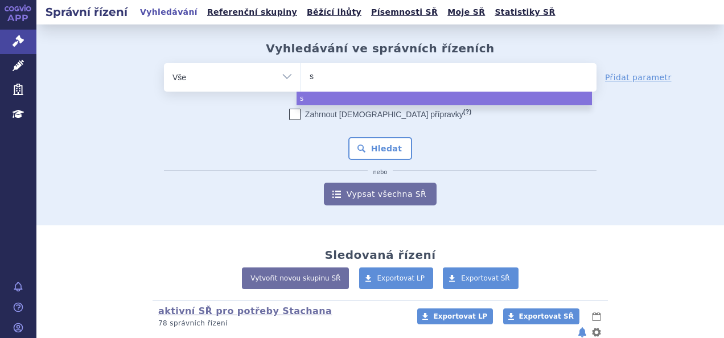
type input "sc"
type input "scem"
type input "scembl"
type input "scembli"
type input "scemblix"
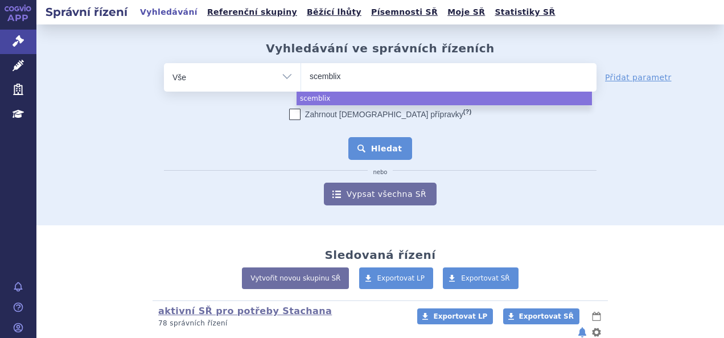
select select "scemblix"
click at [362, 138] on button "Hledat" at bounding box center [380, 148] width 64 height 23
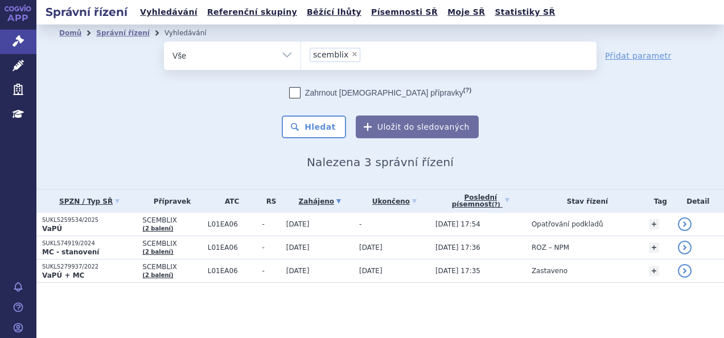
click at [362, 149] on div "Domů Správní řízení Vyhledávání Vyhledávání ve správních řízeních odstranit Vše…" at bounding box center [379, 105] width 687 height 127
click at [351, 53] on span "×" at bounding box center [354, 54] width 7 height 7
click at [301, 53] on select "scemblix" at bounding box center [300, 55] width 1 height 28
select select
click at [327, 52] on ul at bounding box center [448, 54] width 295 height 24
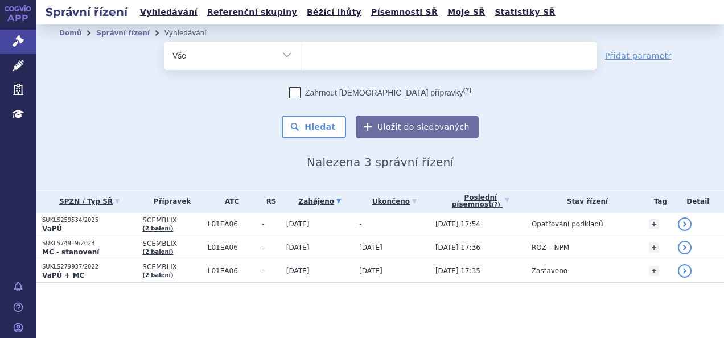
click at [301, 52] on select "scemblix" at bounding box center [300, 55] width 1 height 28
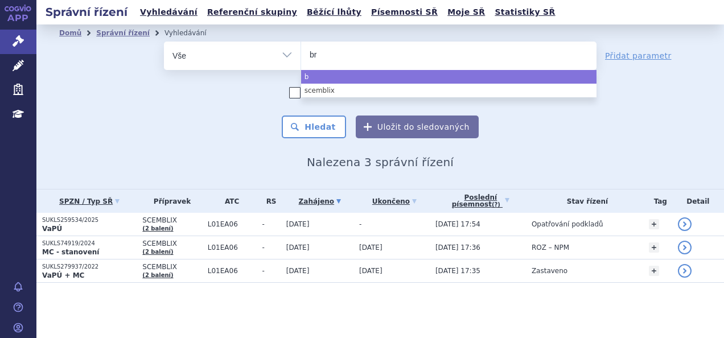
type input "bri"
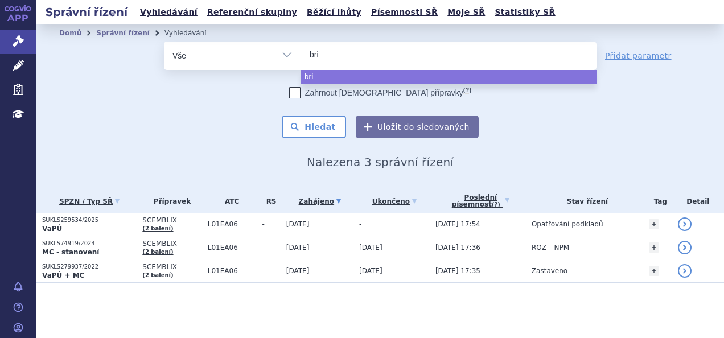
type input "briu"
type input "briumv"
type input "briumvi"
select select "briumvi"
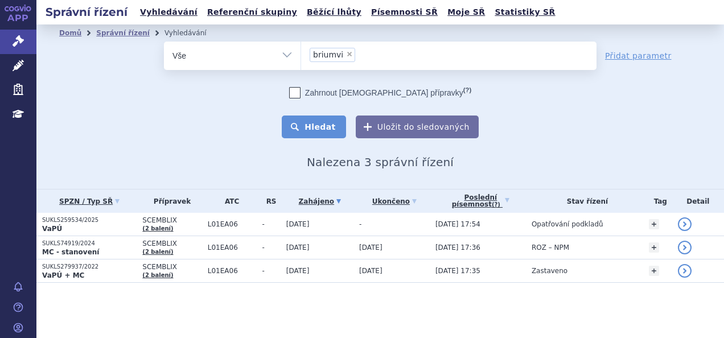
click at [324, 121] on button "Hledat" at bounding box center [314, 127] width 64 height 23
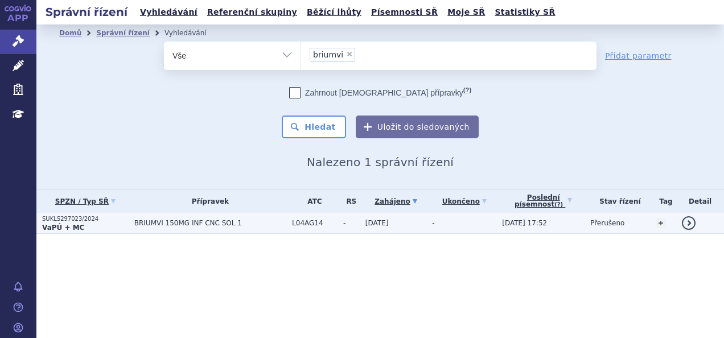
click at [168, 228] on td "BRIUMVI 150MG INF CNC SOL 1" at bounding box center [208, 223] width 158 height 21
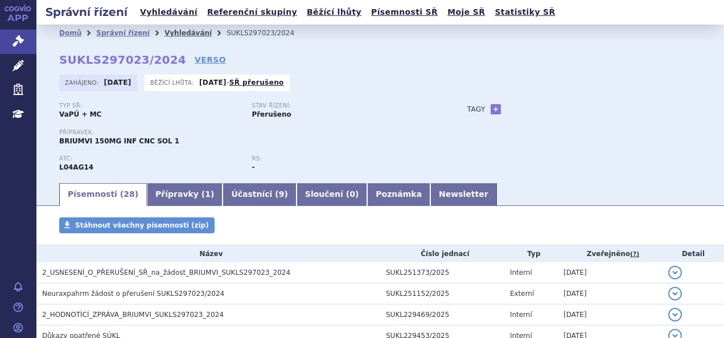
click at [170, 34] on link "Vyhledávání" at bounding box center [187, 33] width 47 height 8
click at [178, 29] on link "Vyhledávání" at bounding box center [187, 33] width 47 height 8
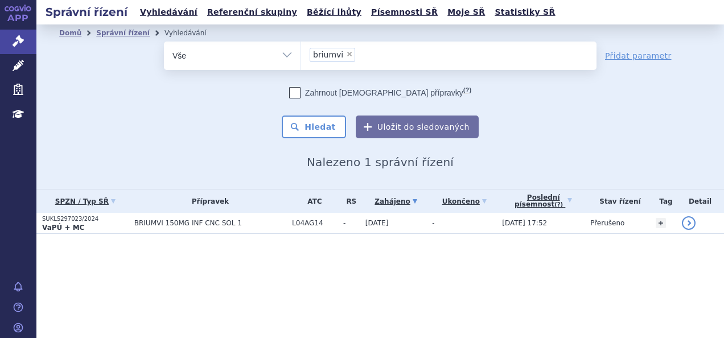
click at [346, 55] on span "×" at bounding box center [349, 54] width 7 height 7
click at [301, 55] on select "briumvi" at bounding box center [300, 55] width 1 height 28
select select
type input "ry"
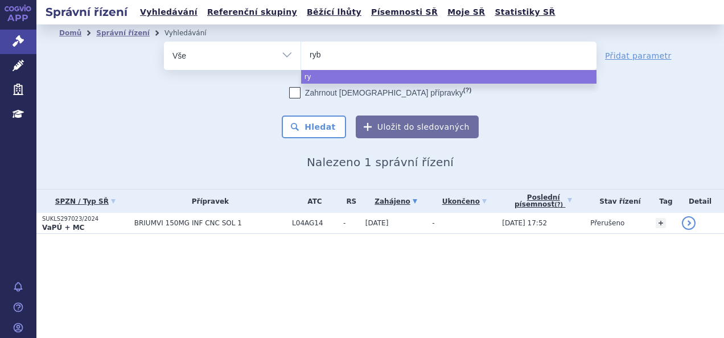
type input "rybr"
type input "rybrev"
type input "rybreva"
type input "rybrevan"
type input "[MEDICAL_DATA]"
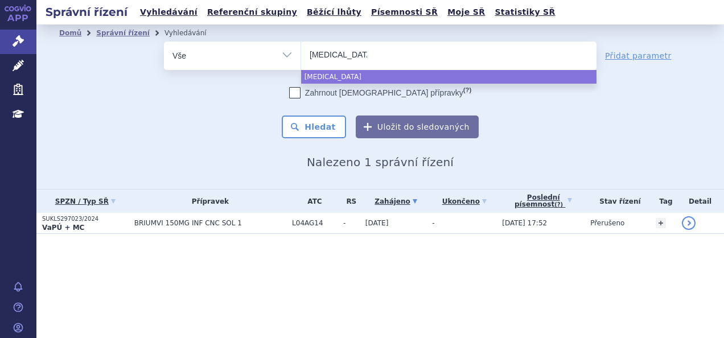
select select "[MEDICAL_DATA]"
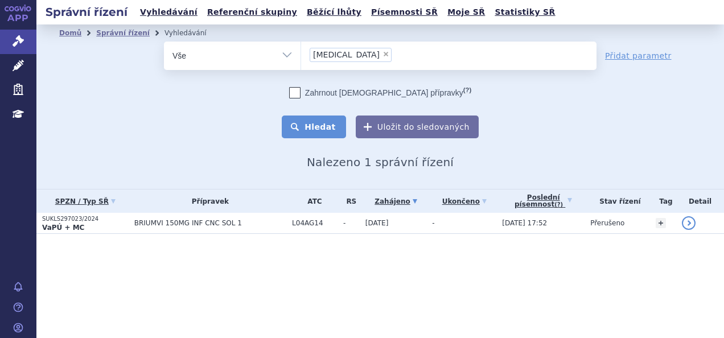
click at [300, 135] on button "Hledat" at bounding box center [314, 127] width 64 height 23
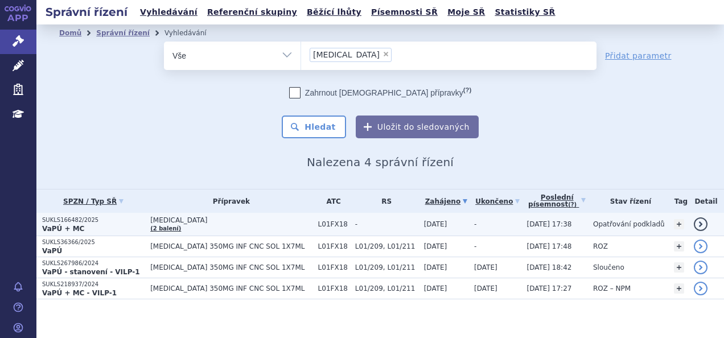
click at [134, 222] on p "SUKLS166482/2025" at bounding box center [93, 220] width 102 height 8
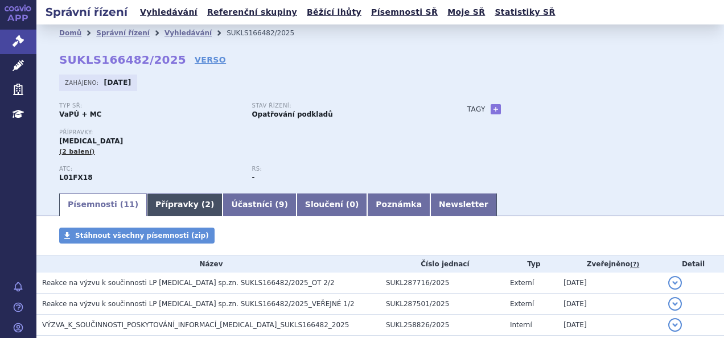
click at [166, 204] on link "Přípravky ( 2 )" at bounding box center [185, 204] width 76 height 23
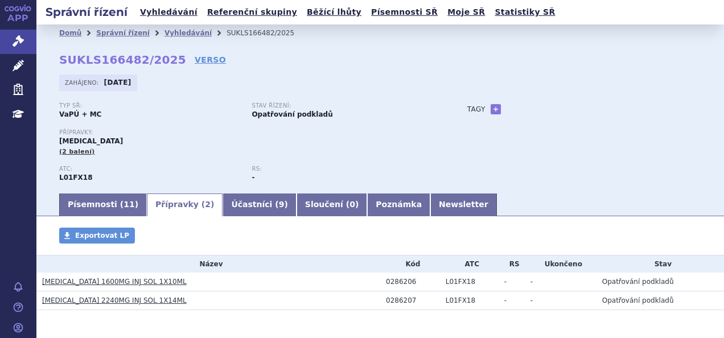
click at [140, 280] on link "[MEDICAL_DATA] 1600MG INJ SOL 1X10ML" at bounding box center [114, 282] width 145 height 8
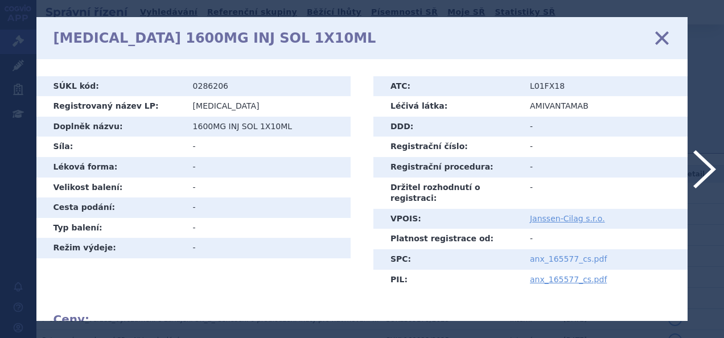
click at [537, 254] on link "anx_165577_cs.pdf" at bounding box center [568, 258] width 77 height 9
click at [657, 40] on icon at bounding box center [662, 38] width 24 height 24
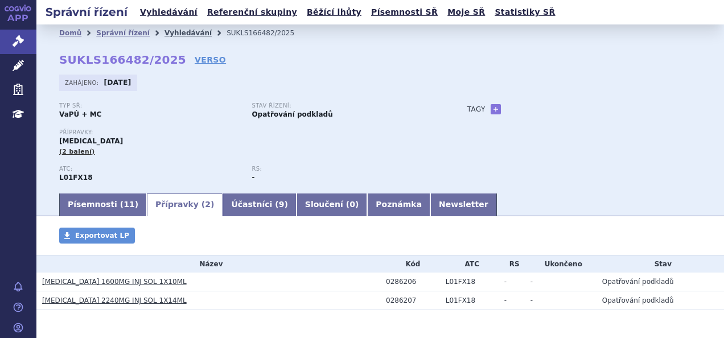
click at [170, 30] on link "Vyhledávání" at bounding box center [187, 33] width 47 height 8
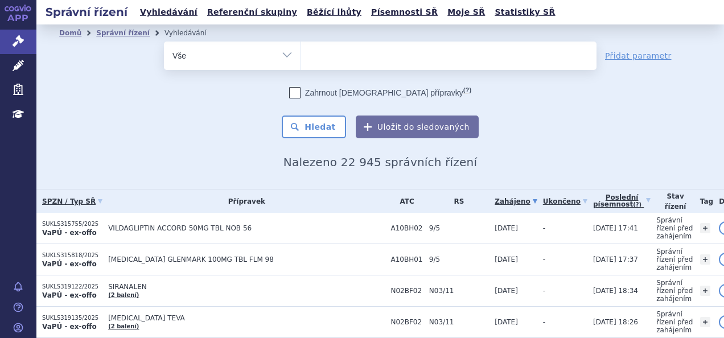
click at [312, 38] on ul "Domů Správní řízení Vyhledávání" at bounding box center [380, 32] width 642 height 17
click at [315, 59] on ul at bounding box center [448, 54] width 295 height 24
click at [301, 59] on select at bounding box center [300, 55] width 1 height 28
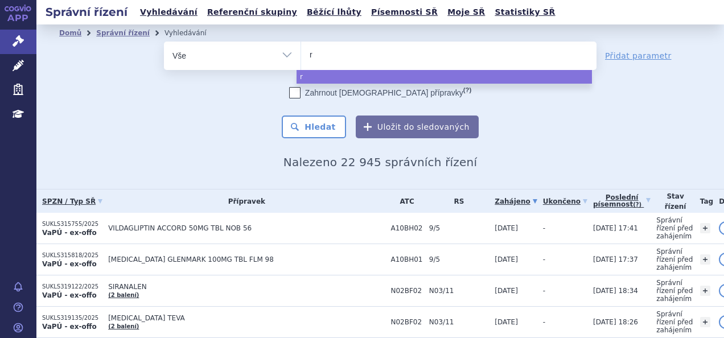
type input "ry"
type input "ryb"
type input "rybre"
type input "rybreva"
type input "rybrevan"
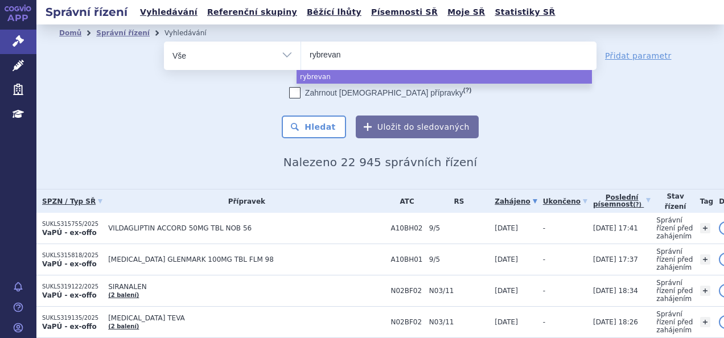
type input "[MEDICAL_DATA]"
select select "[MEDICAL_DATA]"
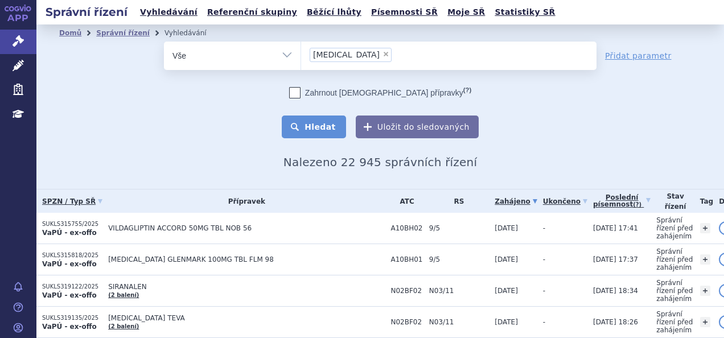
click at [308, 133] on button "Hledat" at bounding box center [314, 127] width 64 height 23
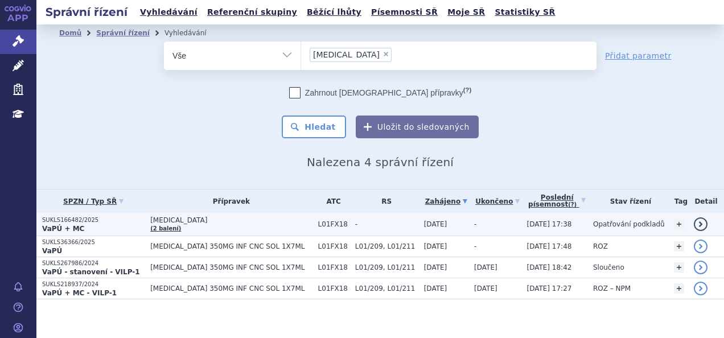
click at [136, 222] on p "SUKLS166482/2025" at bounding box center [93, 220] width 102 height 8
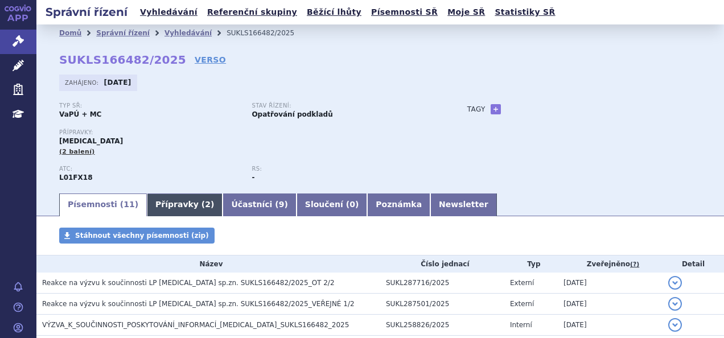
click at [173, 197] on link "Přípravky ( 2 )" at bounding box center [185, 204] width 76 height 23
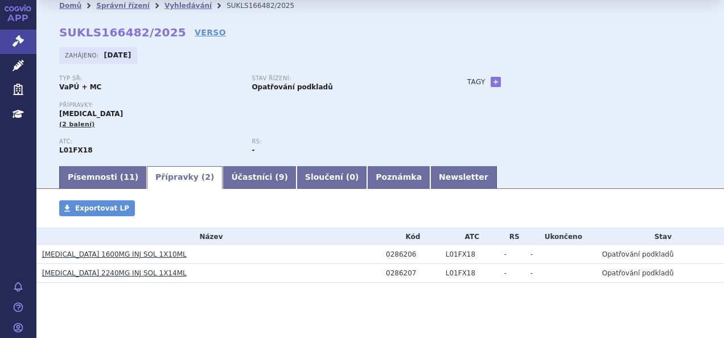
scroll to position [41, 0]
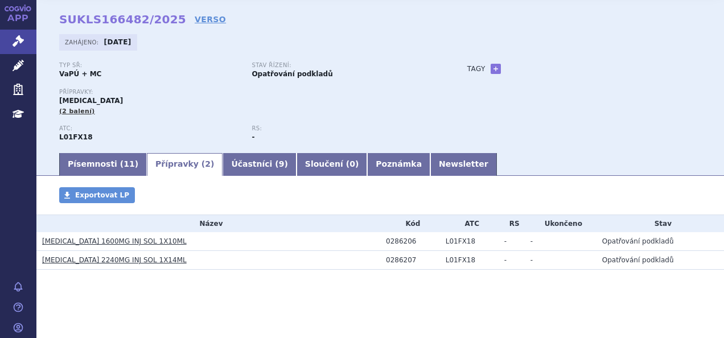
click at [93, 151] on div "ATC: L01FX18 RS: -" at bounding box center [251, 138] width 385 height 26
click at [98, 159] on link "Písemnosti ( 11 )" at bounding box center [103, 164] width 88 height 23
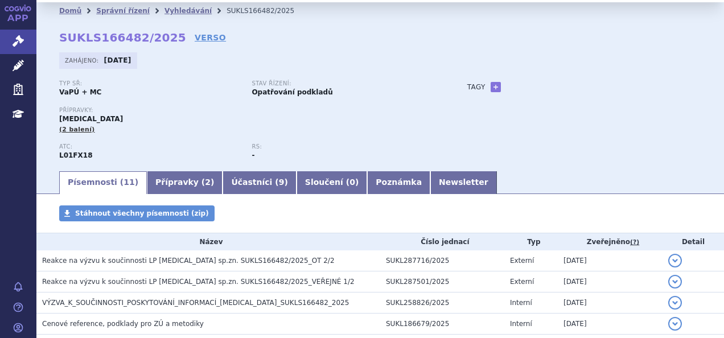
scroll to position [19, 0]
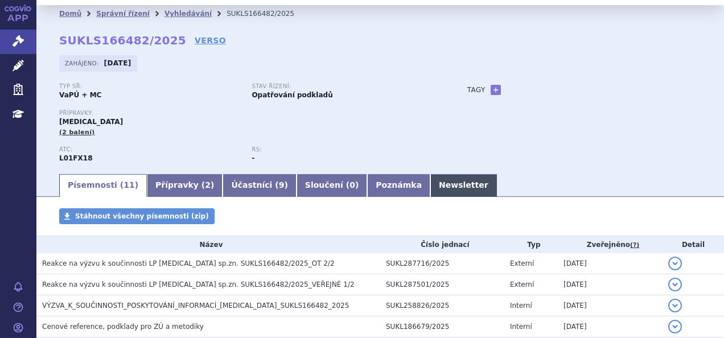
click at [430, 182] on link "Newsletter" at bounding box center [463, 185] width 67 height 23
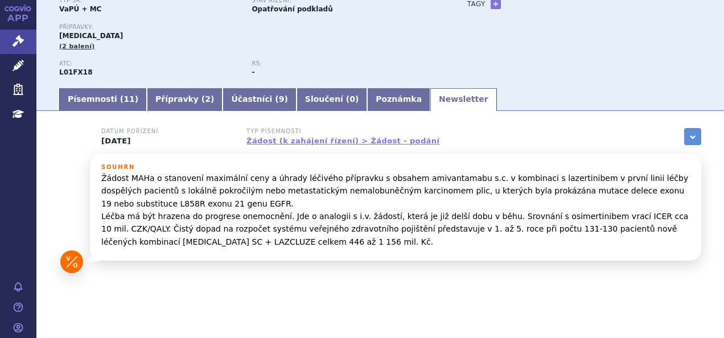
scroll to position [106, 0]
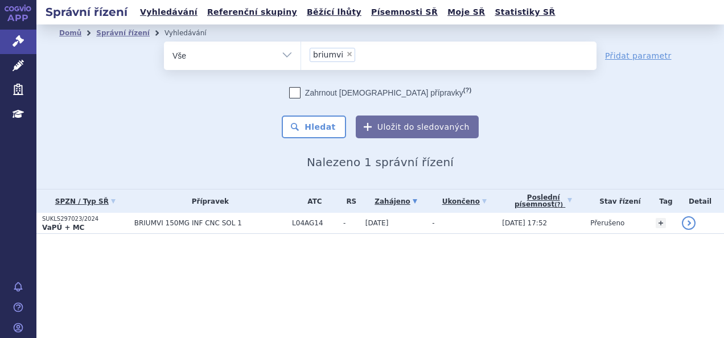
click at [346, 53] on span "×" at bounding box center [349, 54] width 7 height 7
click at [301, 53] on select "briumvi" at bounding box center [300, 55] width 1 height 28
select select
type input "ki"
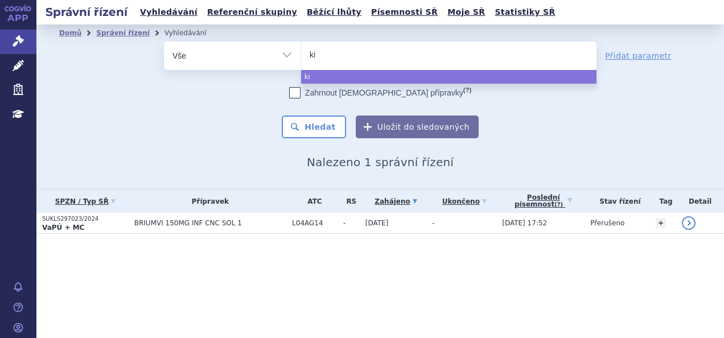
type input "kis"
type input "kisq"
type input "kisqa"
type input "kisqal"
type input "[MEDICAL_DATA]"
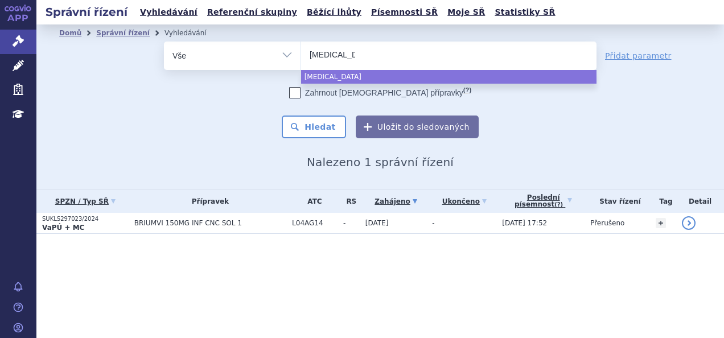
select select "[MEDICAL_DATA]"
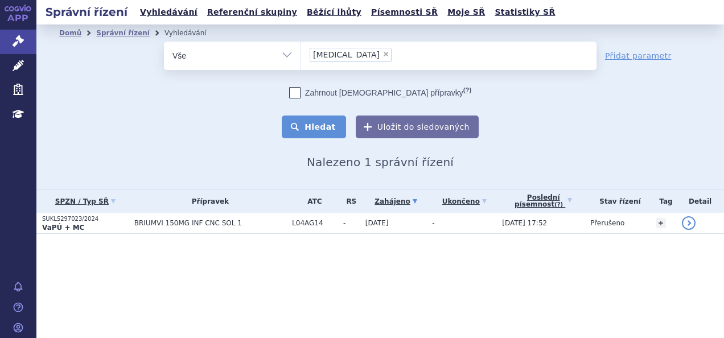
click at [313, 135] on button "Hledat" at bounding box center [314, 127] width 64 height 23
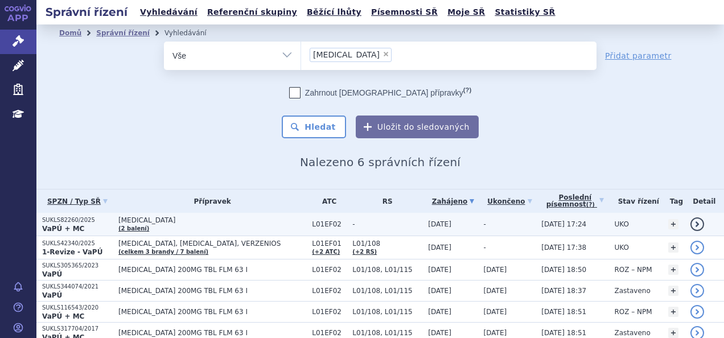
click at [225, 223] on span "KISQALI" at bounding box center [212, 220] width 188 height 8
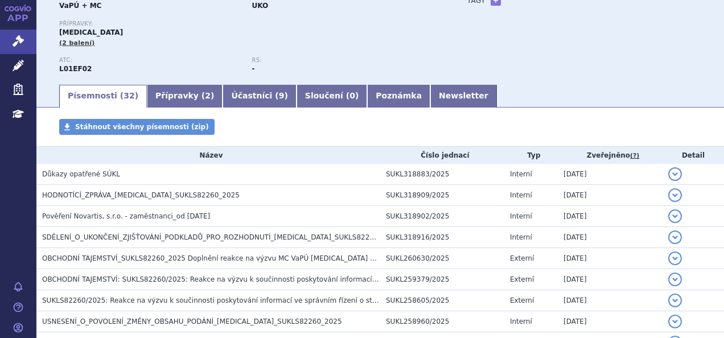
scroll to position [109, 0]
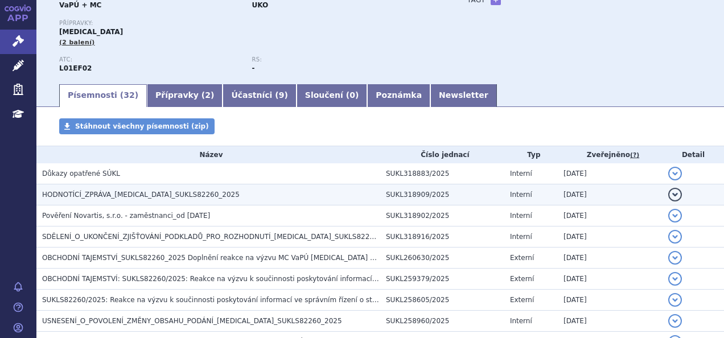
click at [221, 190] on h3 "HODNOTÍCÍ_ZPRÁVA_KISQALI_SUKLS82260_2025" at bounding box center [211, 194] width 338 height 11
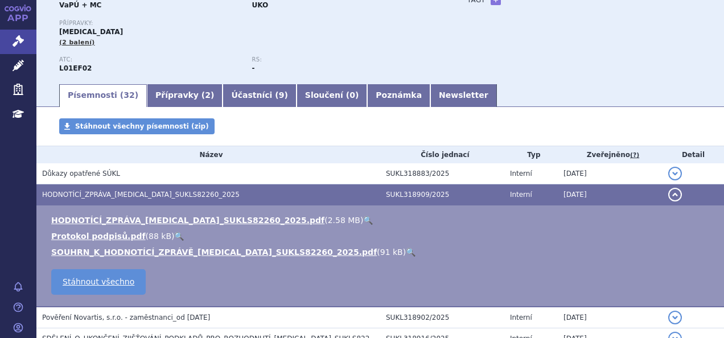
click at [363, 219] on link "🔍" at bounding box center [368, 220] width 10 height 9
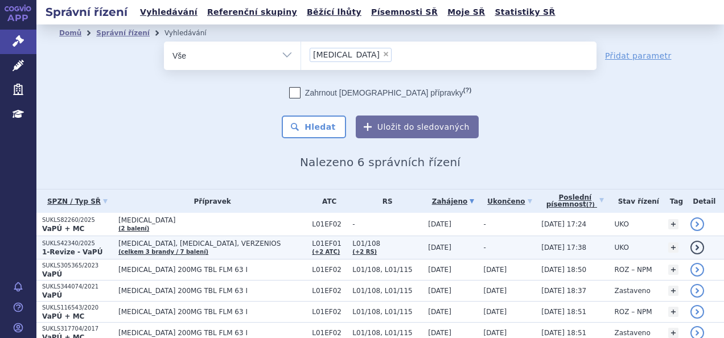
click at [100, 248] on p "1-Revize - VaPÚ" at bounding box center [77, 252] width 71 height 9
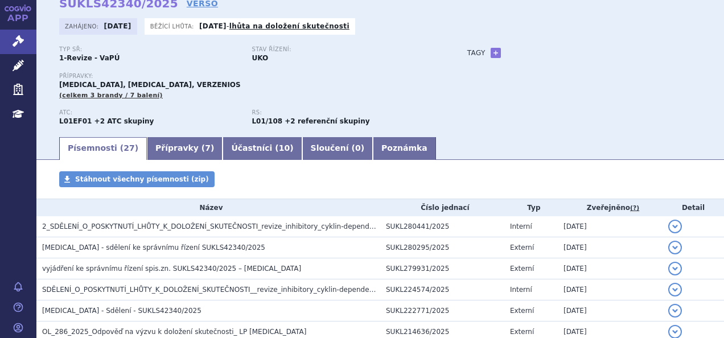
scroll to position [58, 0]
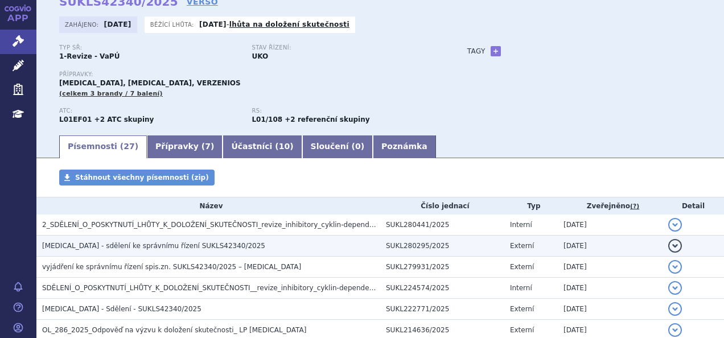
click at [213, 242] on span "[MEDICAL_DATA] - sdělení ke správnímu řízení SUKLS42340/2025" at bounding box center [153, 246] width 223 height 8
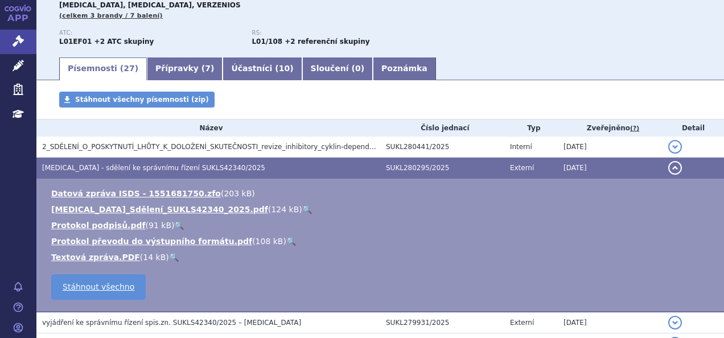
scroll to position [139, 0]
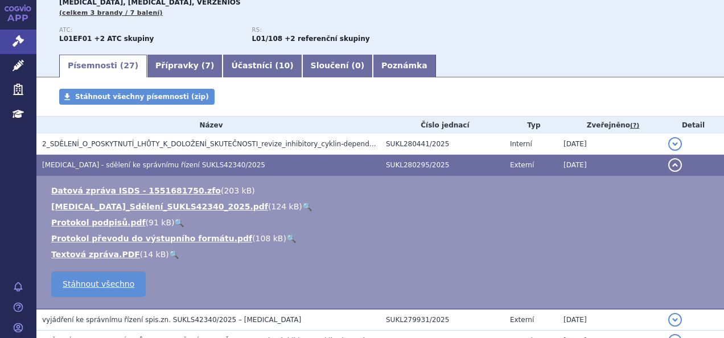
click at [302, 207] on link "🔍" at bounding box center [307, 206] width 10 height 9
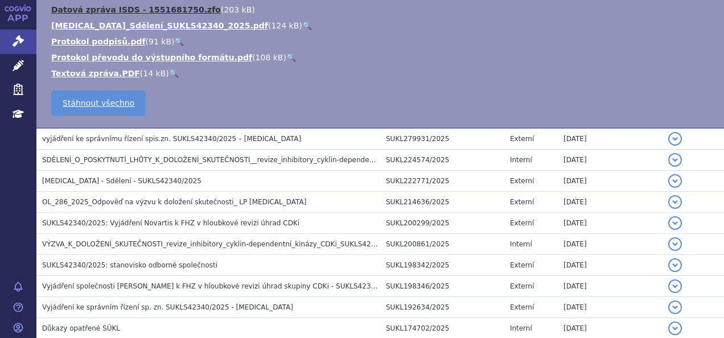
scroll to position [332, 0]
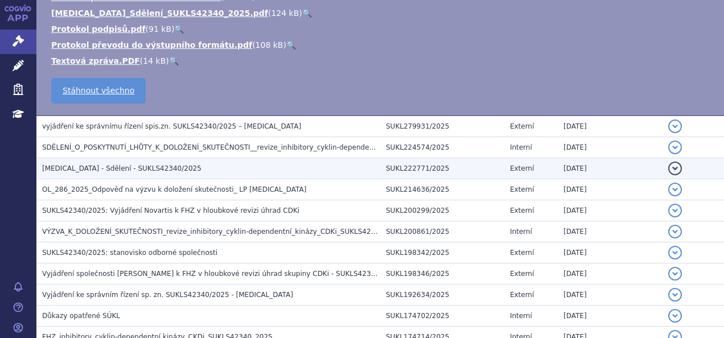
click at [160, 165] on h3 "IBRANCE - Sdělení - SUKLS42340/2025" at bounding box center [211, 168] width 338 height 11
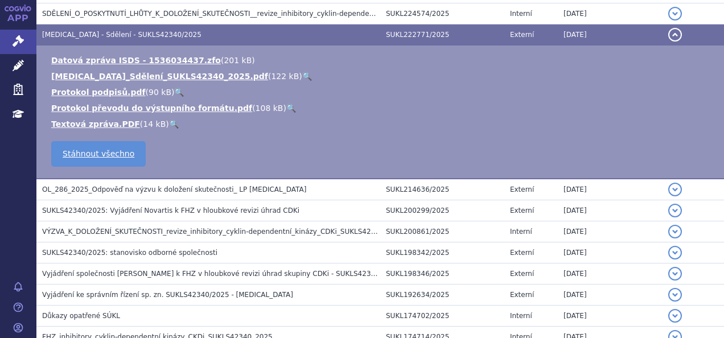
scroll to position [199, 0]
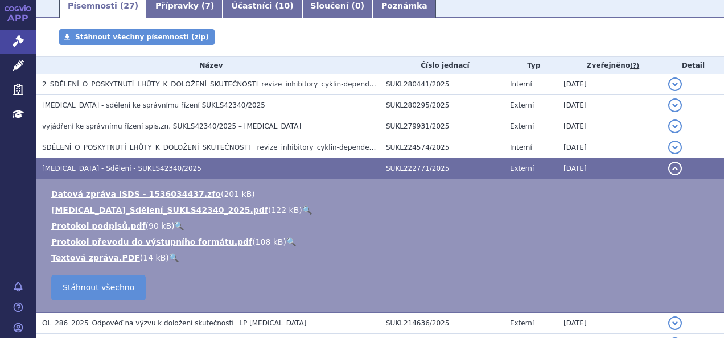
click at [166, 167] on h3 "IBRANCE - Sdělení - SUKLS42340/2025" at bounding box center [211, 168] width 338 height 11
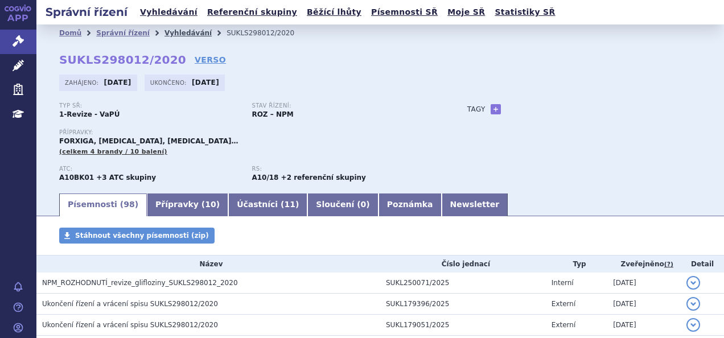
click at [167, 31] on link "Vyhledávání" at bounding box center [187, 33] width 47 height 8
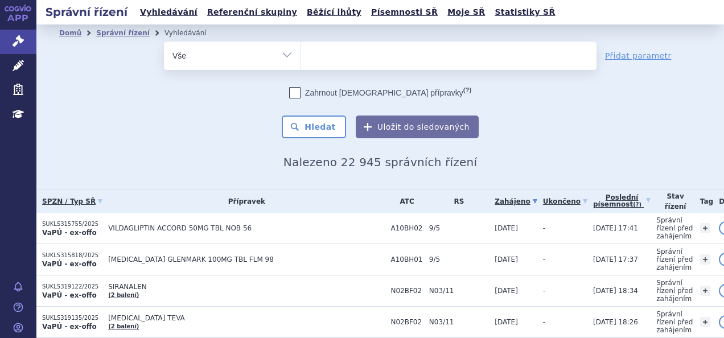
click at [348, 58] on ul at bounding box center [448, 54] width 295 height 24
click at [301, 58] on select at bounding box center [300, 55] width 1 height 28
type input "op"
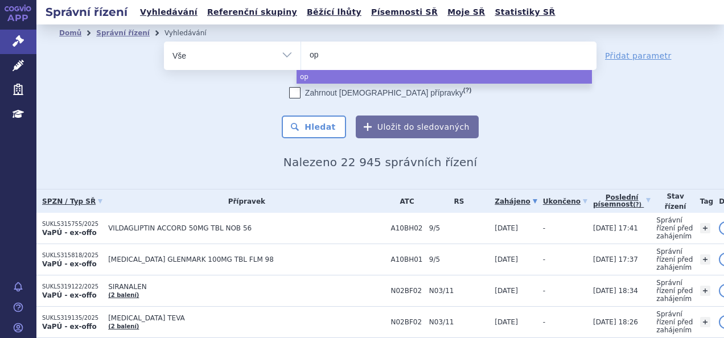
type input "opu"
type input "opuala"
type input "opualag"
select select "opualag"
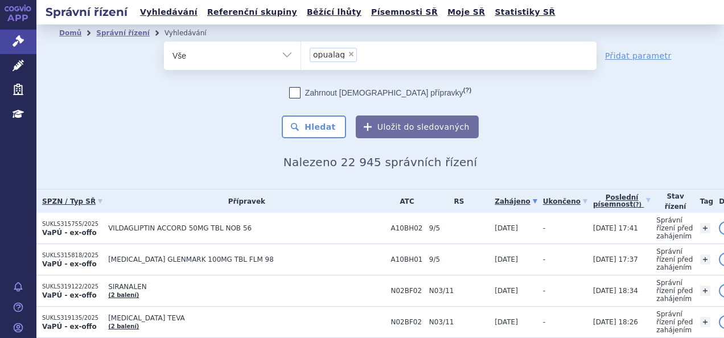
click at [348, 55] on span "×" at bounding box center [351, 54] width 7 height 7
click at [301, 55] on select "opualag" at bounding box center [300, 55] width 1 height 28
select select
type input "op"
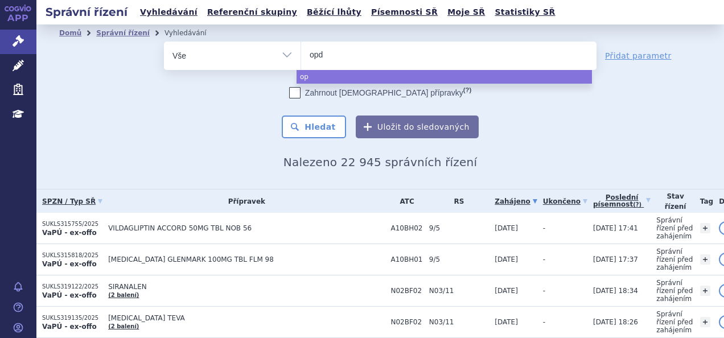
type input "opdu"
type input "opdul"
type input "opdula"
type input "opdulag"
type input "opdulaga"
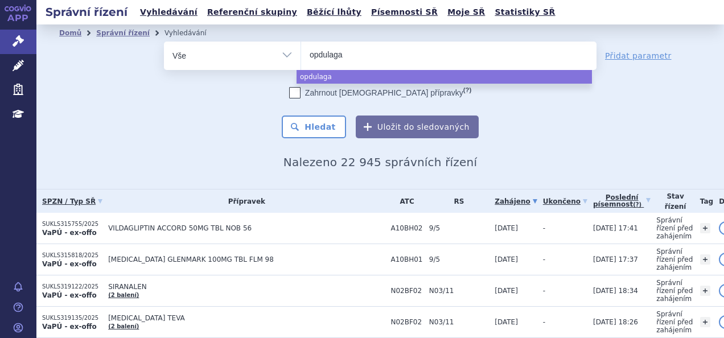
type input "opdulag"
select select "opdulag"
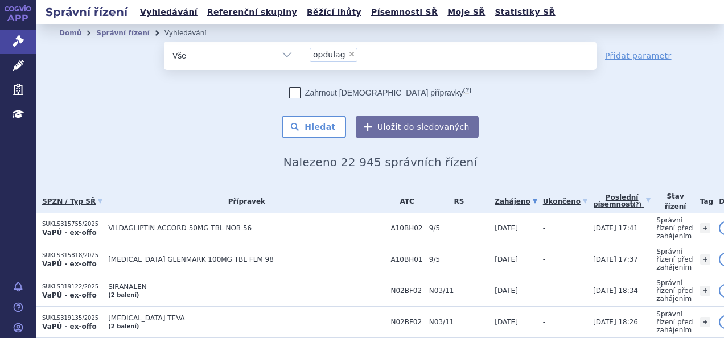
click at [348, 53] on span "×" at bounding box center [351, 54] width 7 height 7
click at [301, 53] on select "opdulag" at bounding box center [300, 55] width 1 height 28
select select
type input "op"
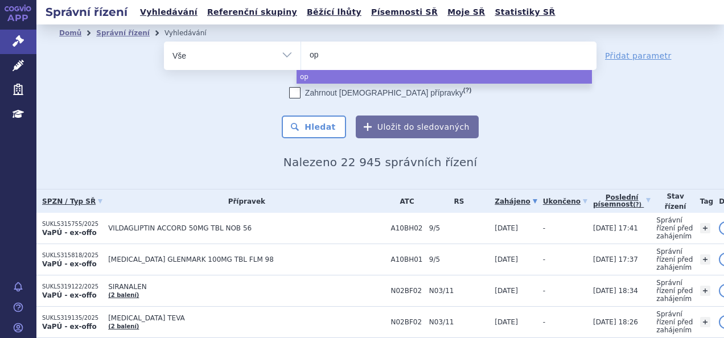
type input "opd"
type input "opdu"
type input "opdua"
type input "opdual"
type input "opduala"
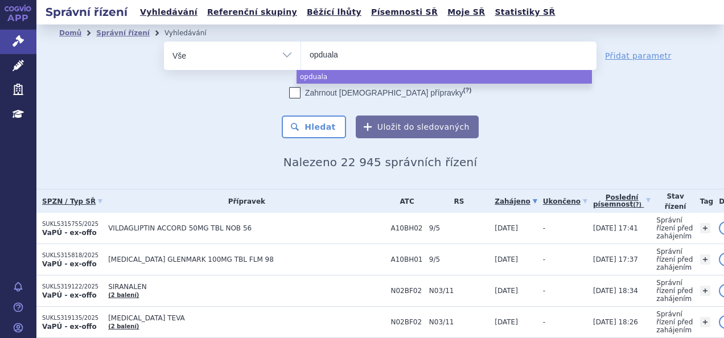
type input "opdualag"
select select "opdualag"
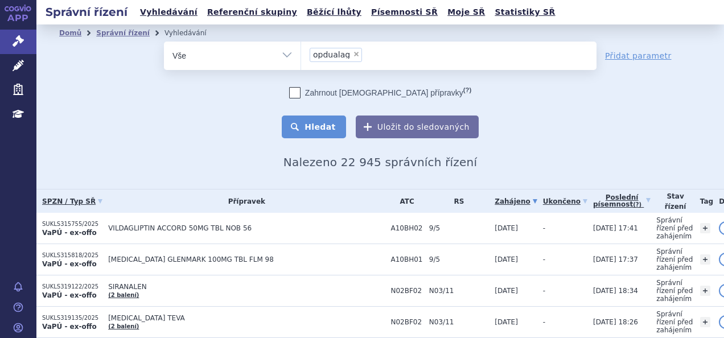
click at [324, 127] on button "Hledat" at bounding box center [314, 127] width 64 height 23
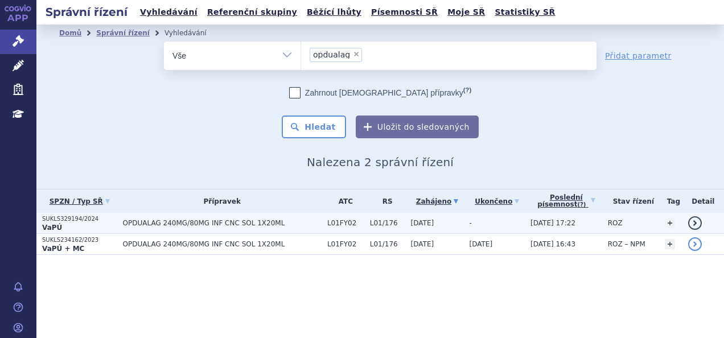
click at [163, 220] on span "OPDUALAG 240MG/80MG INF CNC SOL 1X20ML" at bounding box center [222, 223] width 199 height 8
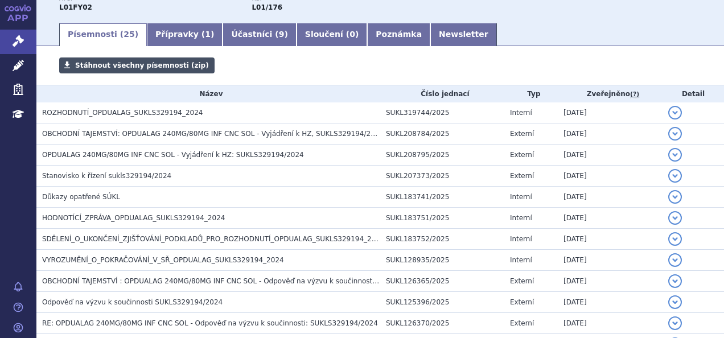
scroll to position [160, 0]
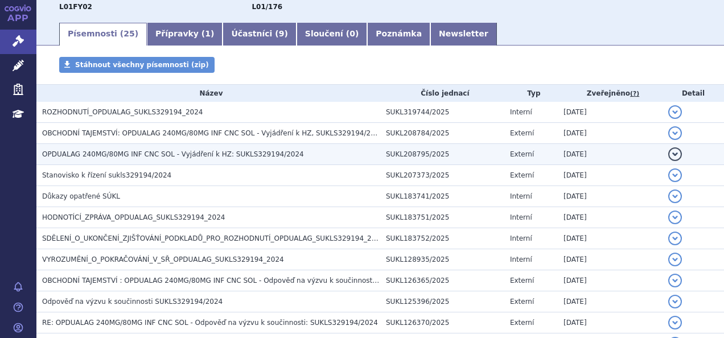
click at [178, 155] on span "OPDUALAG 240MG/80MG INF CNC SOL - Vyjádření k HZ: SUKLS329194/2024" at bounding box center [173, 154] width 262 height 8
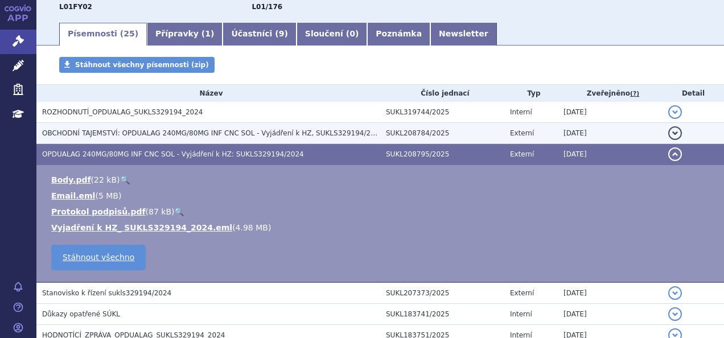
click at [180, 139] on h3 "OBCHODNÍ TAJEMSTVÍ: OPDUALAG 240MG/80MG INF CNC SOL - Vyjádření k HZ, SUKLS3291…" at bounding box center [211, 132] width 338 height 11
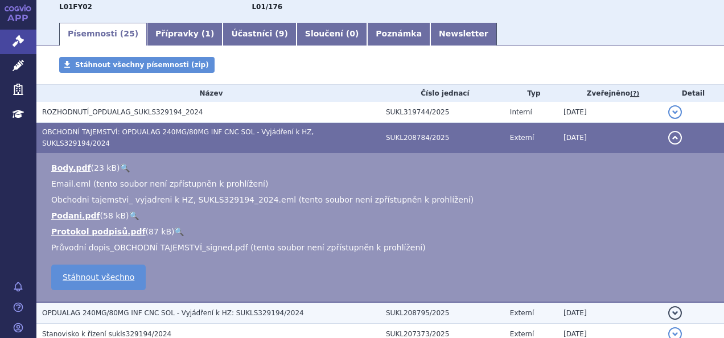
click at [162, 307] on h3 "OPDUALAG 240MG/80MG INF CNC SOL - Vyjádření k HZ: SUKLS329194/2024" at bounding box center [211, 312] width 338 height 11
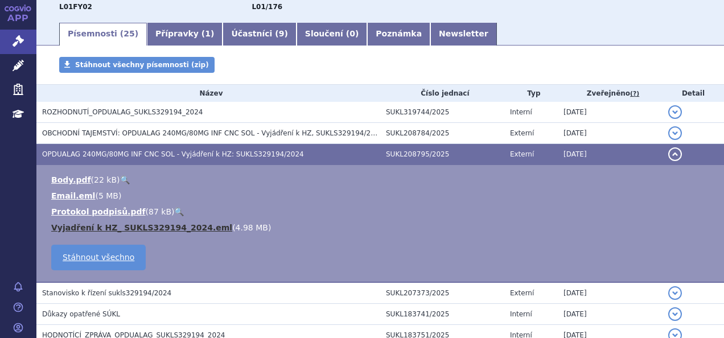
click at [197, 230] on link "Vyjadření k HZ_ SUKLS329194_2024.eml" at bounding box center [141, 227] width 181 height 9
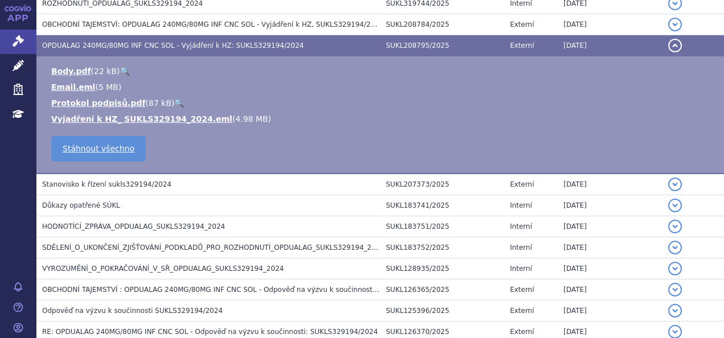
scroll to position [202, 0]
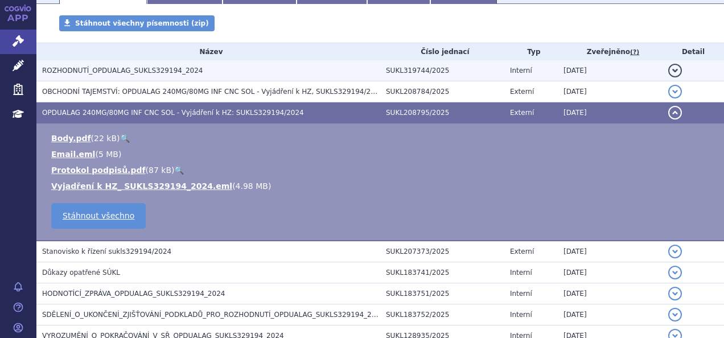
click at [137, 67] on span "ROZHODNUTÍ_OPDUALAG_SUKLS329194_2024" at bounding box center [122, 71] width 160 height 8
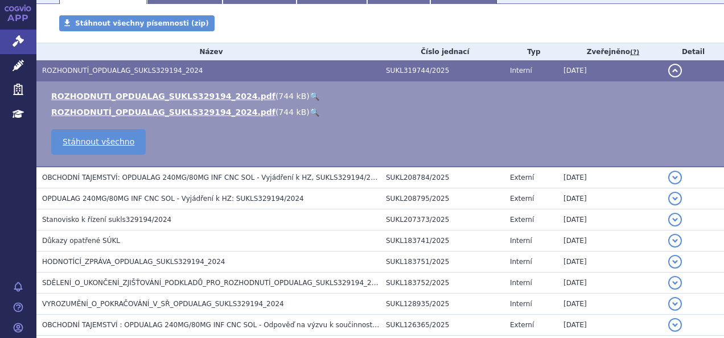
click at [310, 97] on link "🔍" at bounding box center [315, 96] width 10 height 9
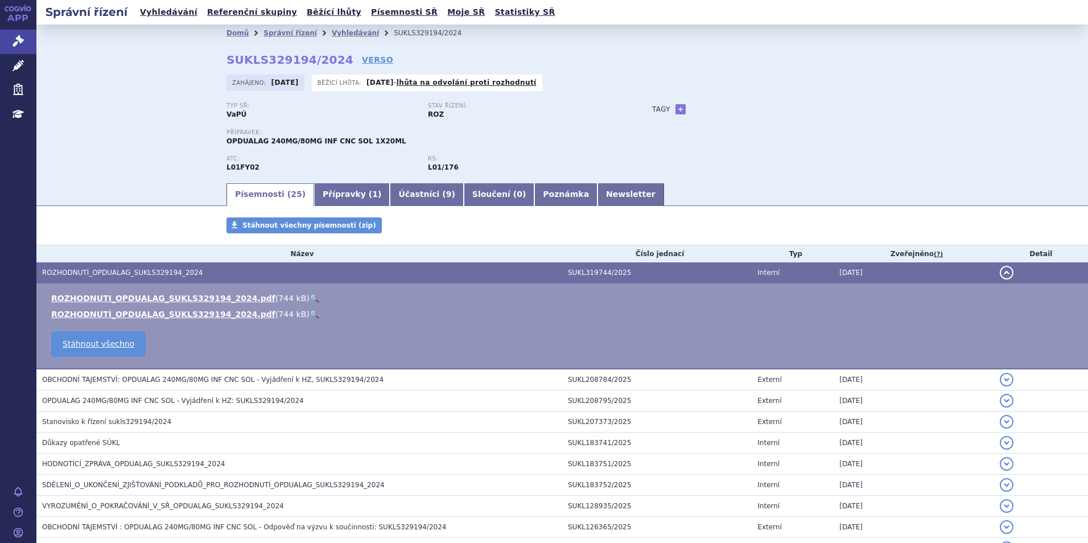
scroll to position [57, 0]
